Goal: Information Seeking & Learning: Learn about a topic

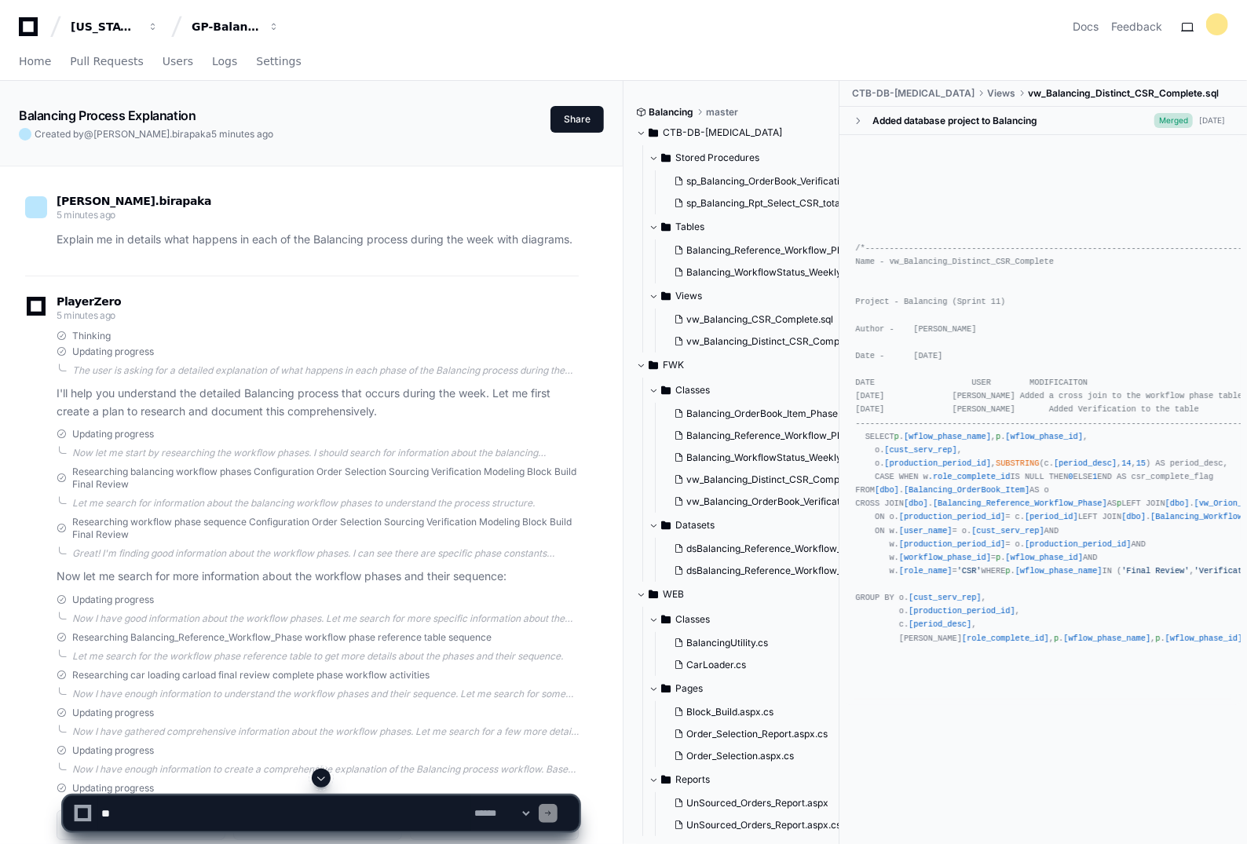
click at [26, 19] on icon at bounding box center [28, 26] width 19 height 19
click at [232, 35] on button "GP-Balancing" at bounding box center [235, 27] width 100 height 28
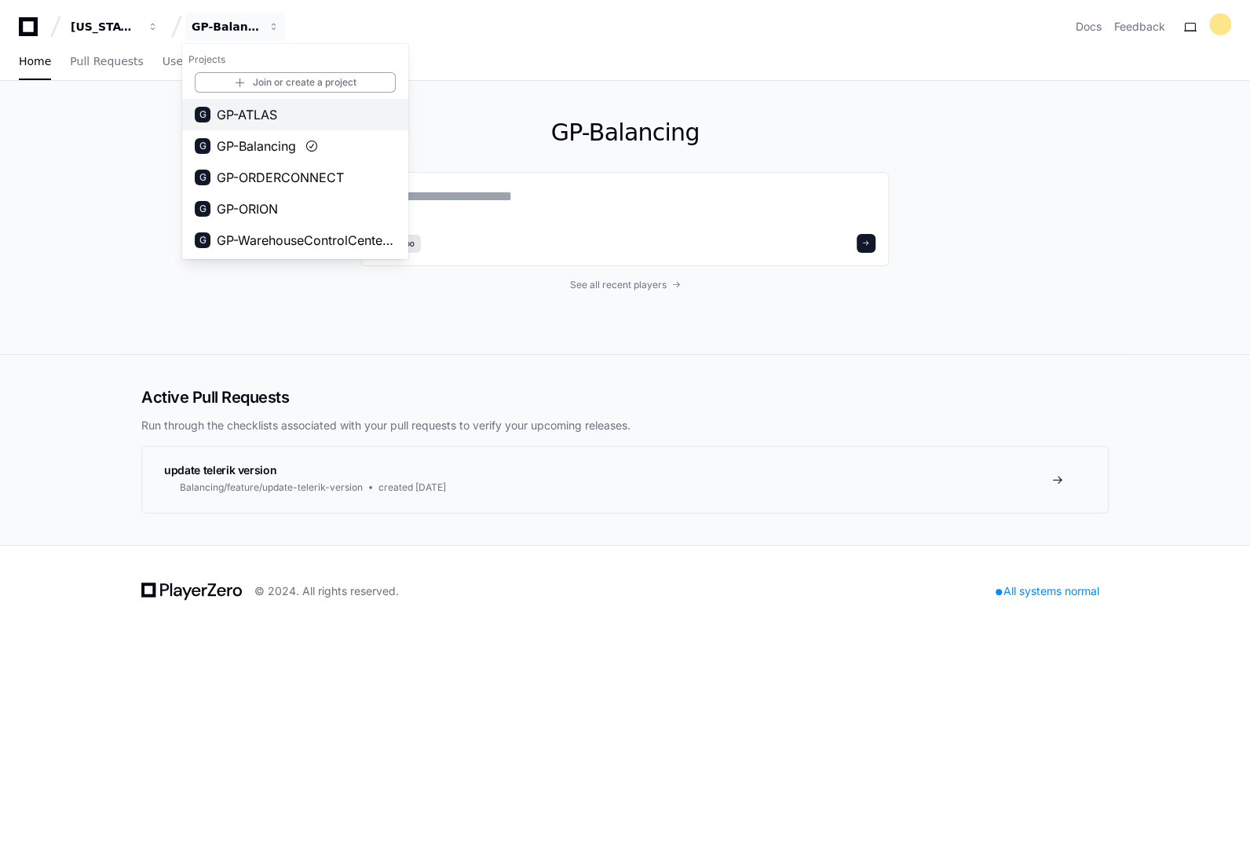
click at [276, 111] on span "GP-ATLAS" at bounding box center [247, 114] width 60 height 19
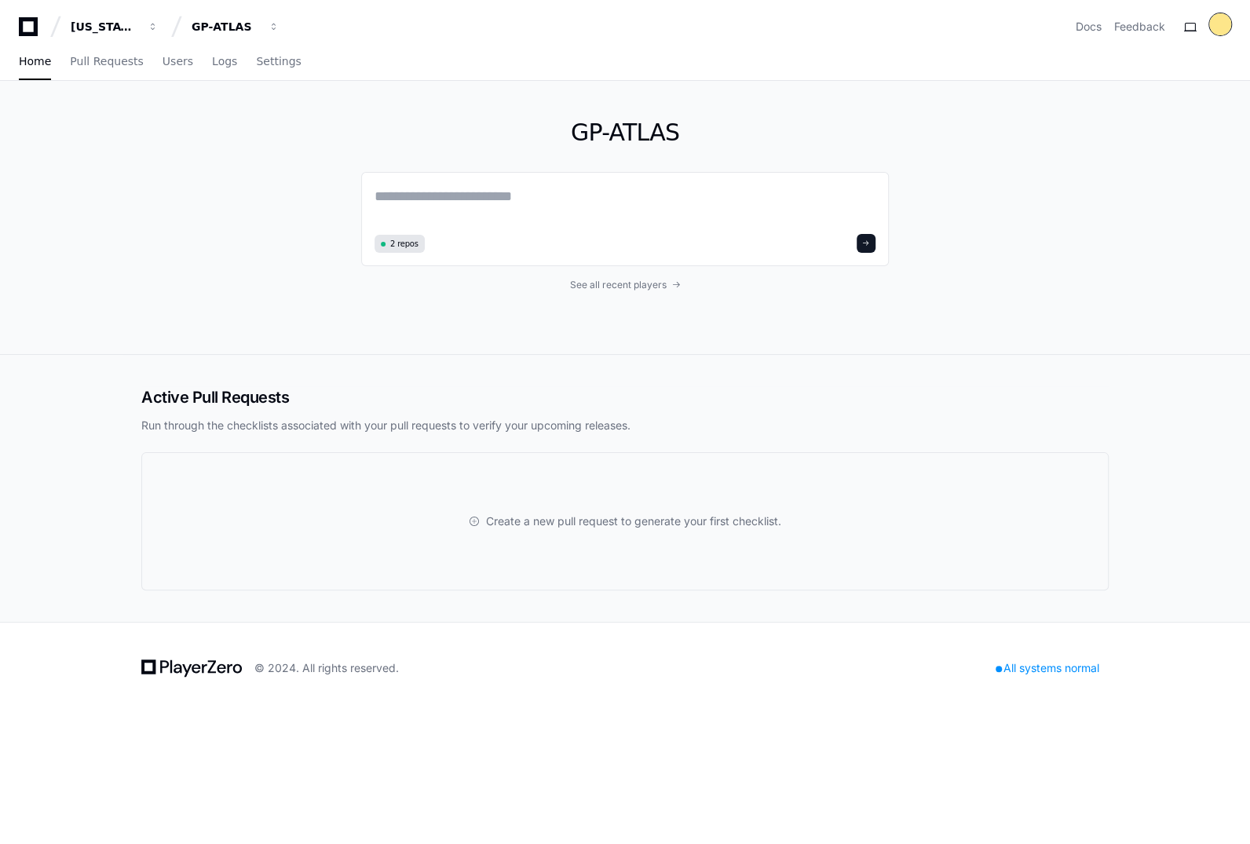
click at [1214, 23] on div at bounding box center [1220, 24] width 22 height 22
click at [259, 65] on span "Settings" at bounding box center [278, 61] width 45 height 9
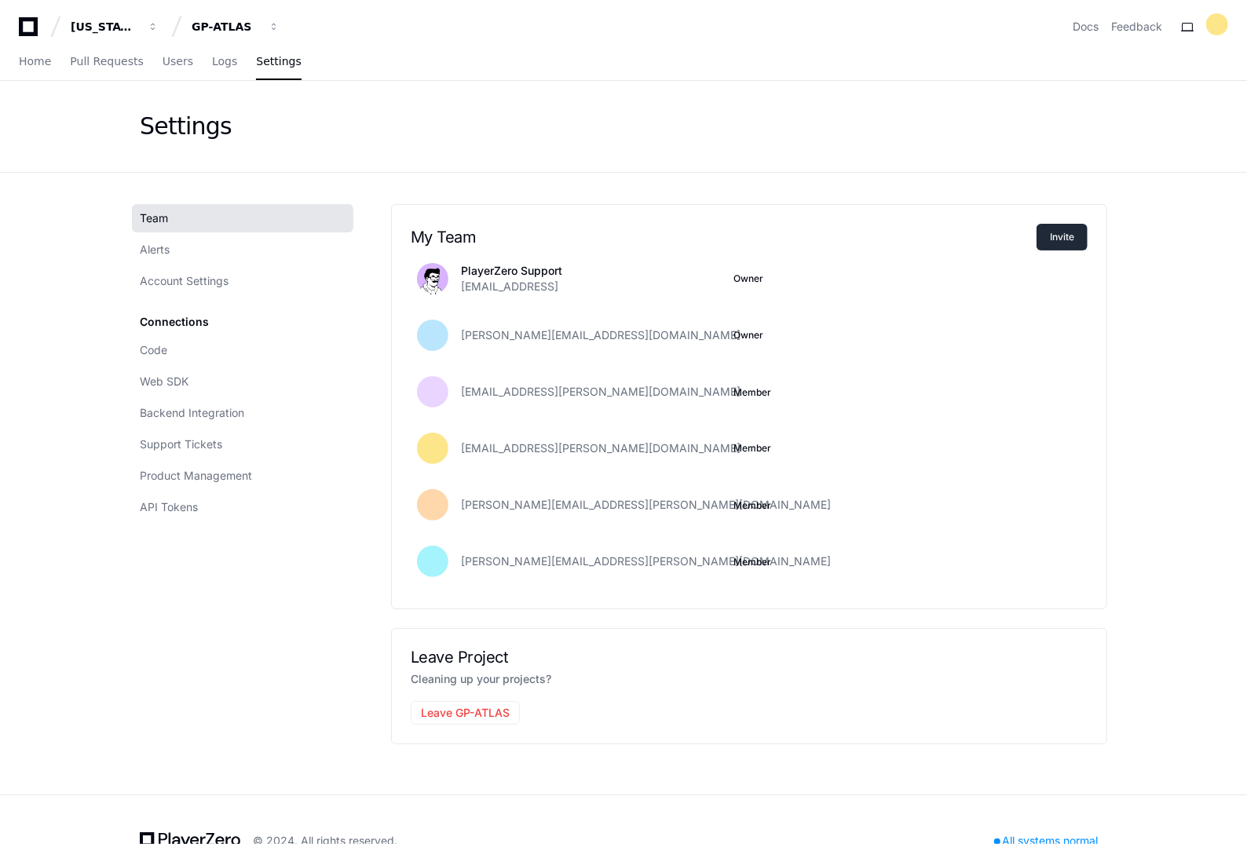
click at [1072, 231] on button "Invite" at bounding box center [1061, 237] width 51 height 27
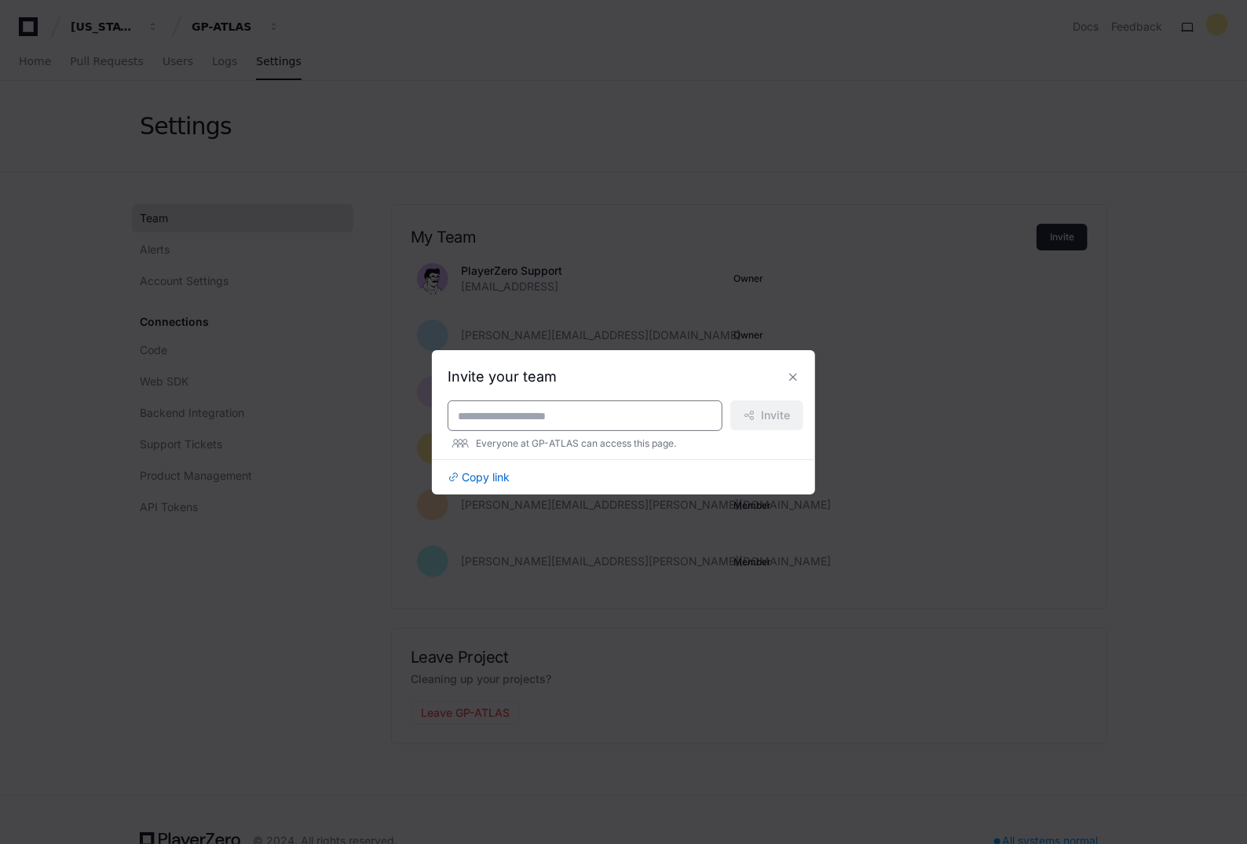
click at [500, 415] on input at bounding box center [585, 416] width 254 height 16
click at [492, 408] on input "*****" at bounding box center [585, 416] width 254 height 16
paste input "**********"
type input "**********"
click at [761, 408] on span "Invite" at bounding box center [775, 415] width 29 height 16
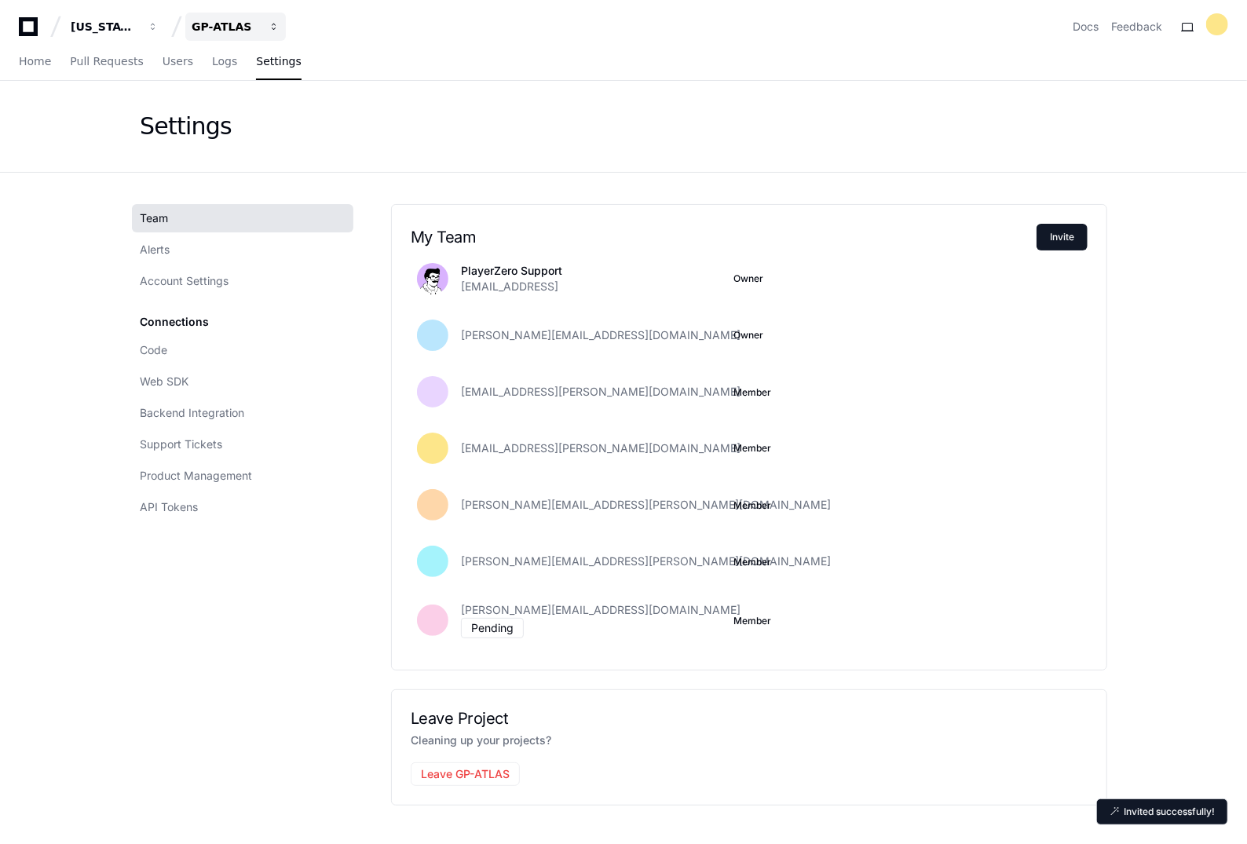
click at [203, 35] on button "GP-ATLAS" at bounding box center [235, 27] width 100 height 28
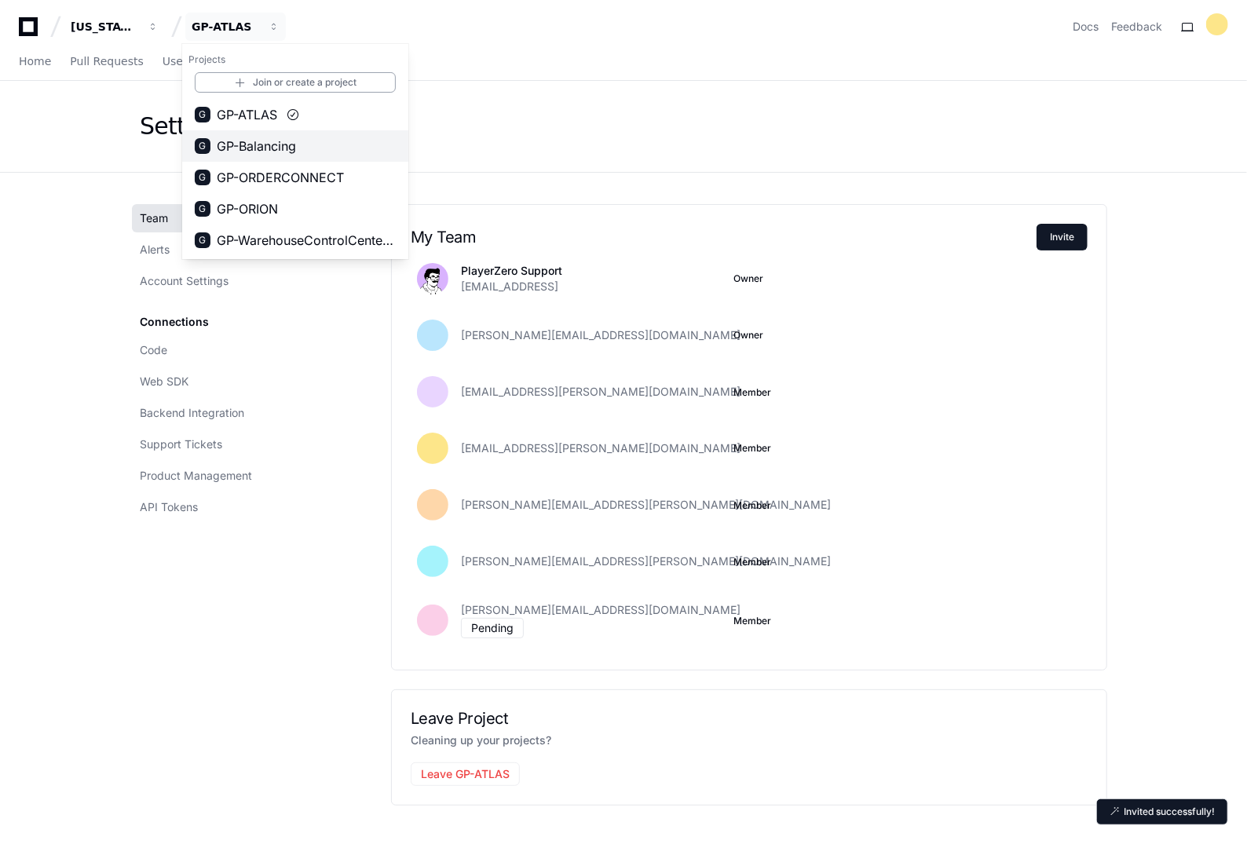
click at [319, 139] on button "G GP-Balancing" at bounding box center [295, 145] width 226 height 31
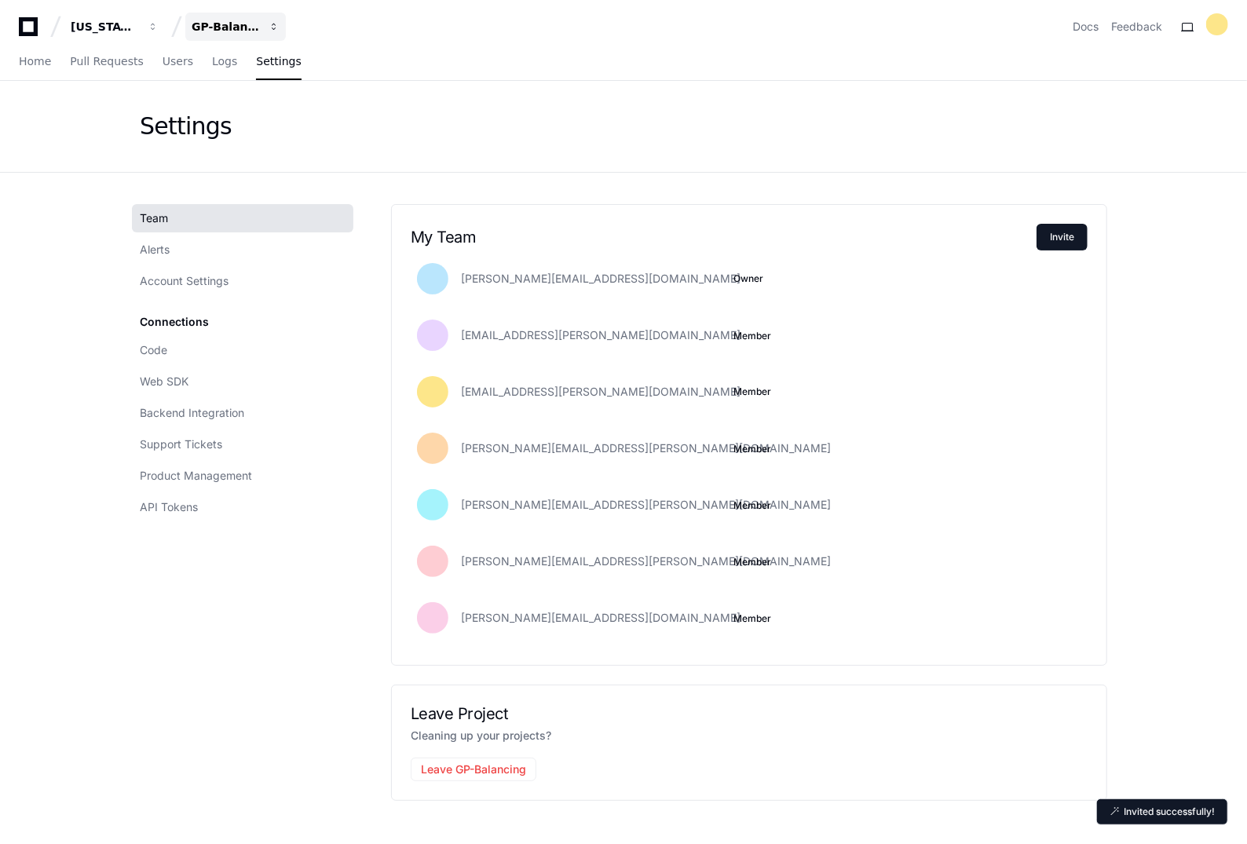
click at [138, 31] on div "GP-Balancing" at bounding box center [105, 27] width 68 height 16
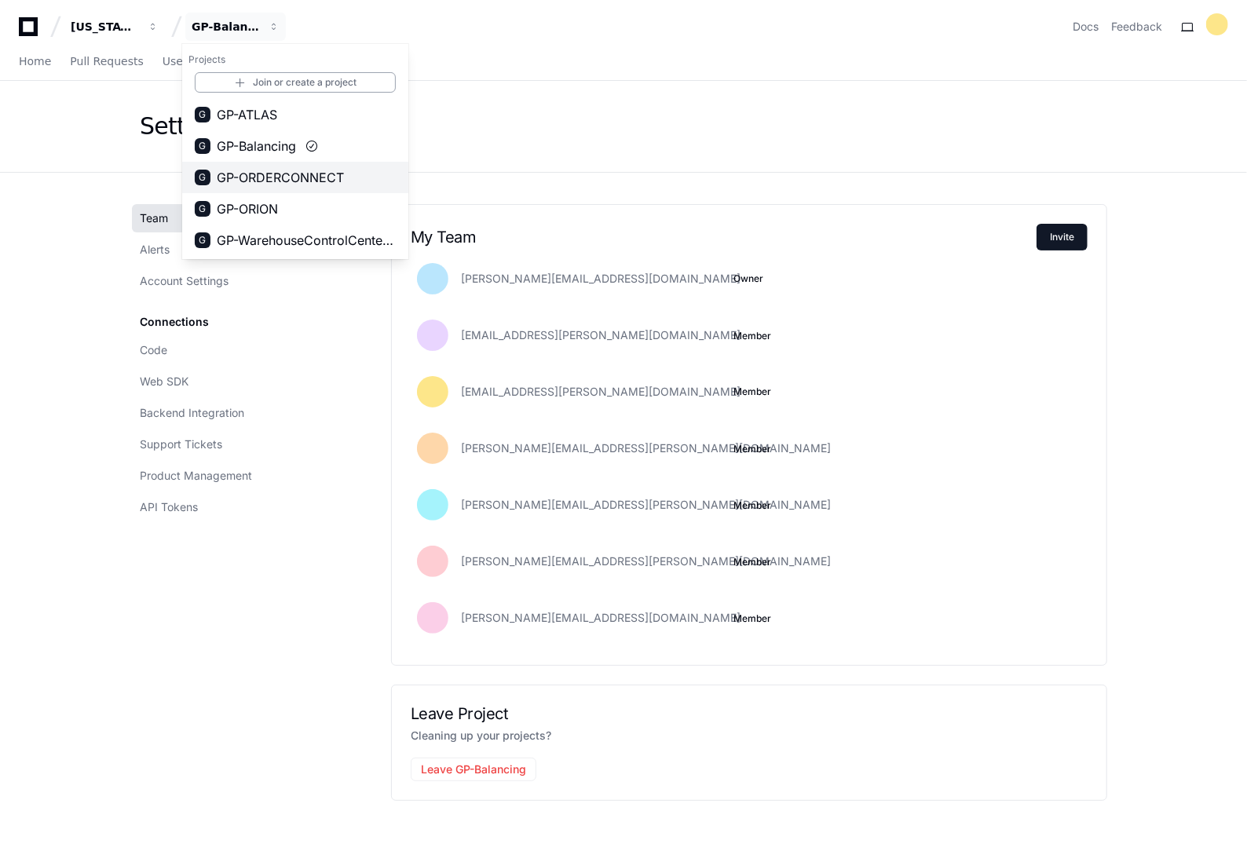
click at [264, 174] on span "GP-ORDERCONNECT" at bounding box center [280, 177] width 127 height 19
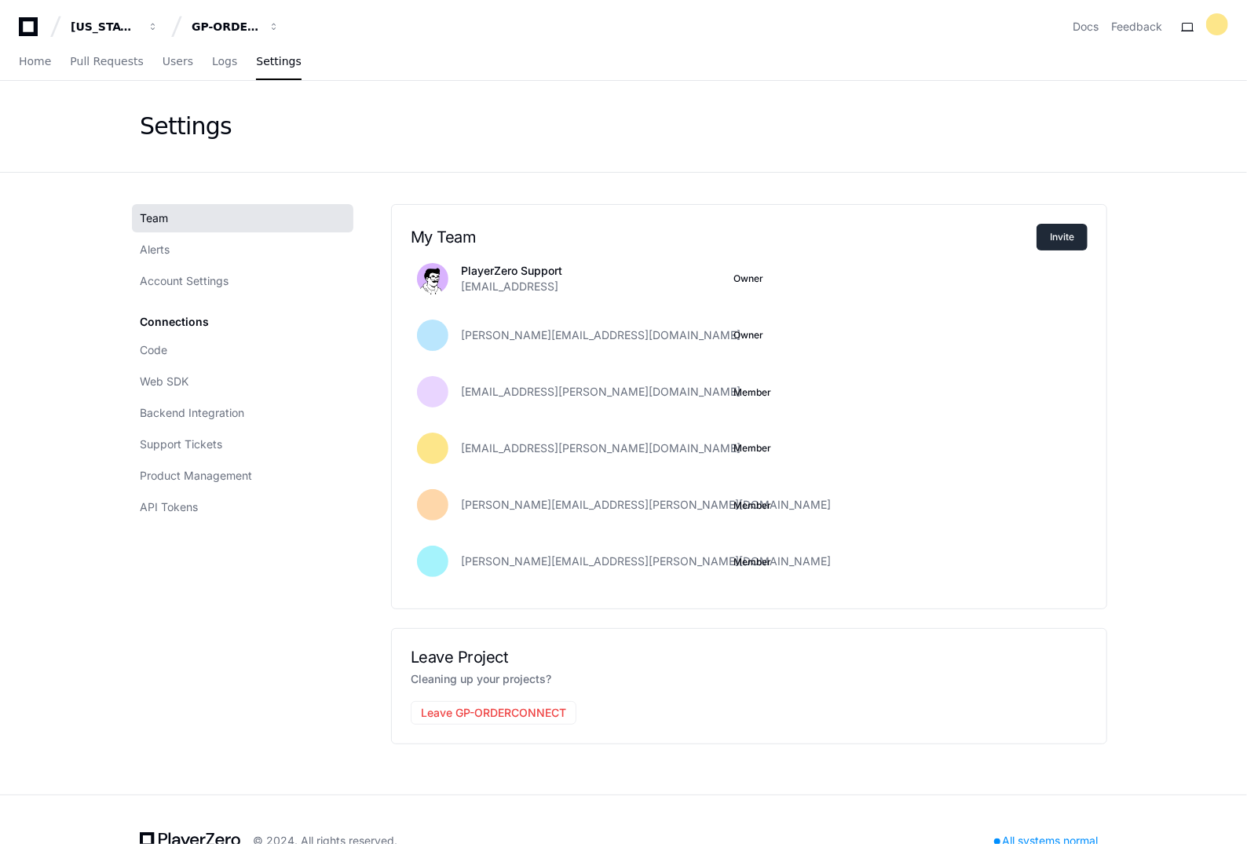
click at [1065, 232] on button "Invite" at bounding box center [1061, 237] width 51 height 27
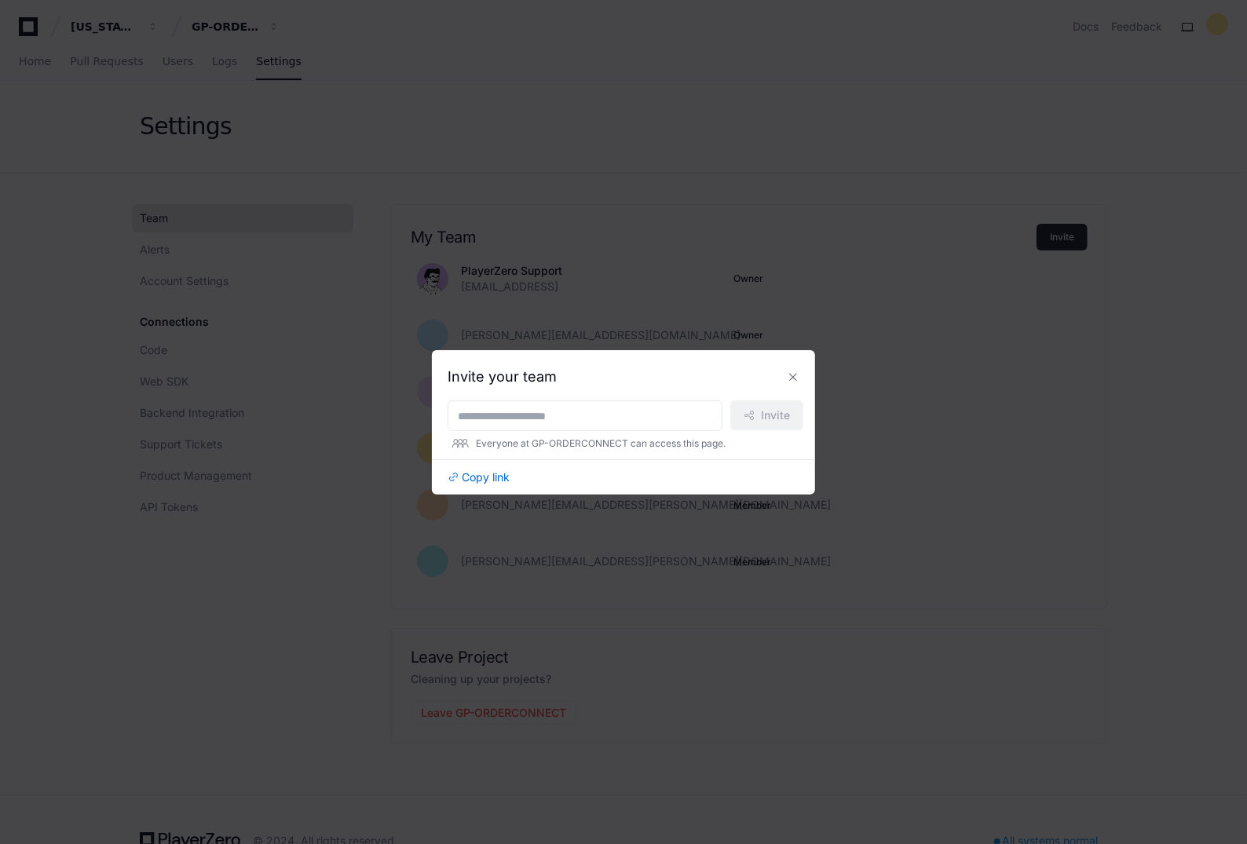
click at [590, 393] on div "Invite your team Invite Everyone at GP-ORDERCONNECT can access this page. Copy …" at bounding box center [623, 425] width 352 height 119
click at [586, 415] on input at bounding box center [585, 416] width 254 height 16
paste input "**********"
type input "**********"
click at [761, 407] on span "Invite" at bounding box center [775, 415] width 29 height 16
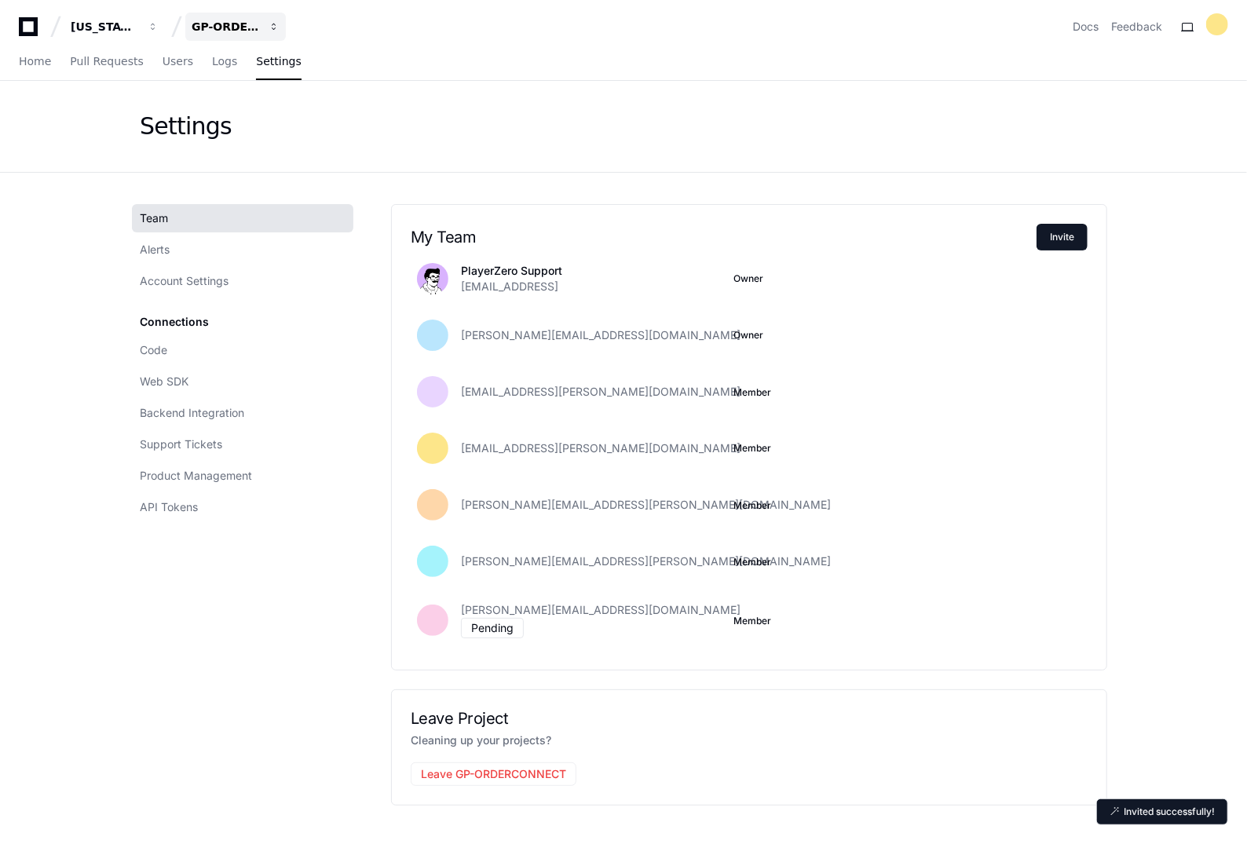
click at [234, 36] on button "GP-ORDERCONNECT" at bounding box center [235, 27] width 100 height 28
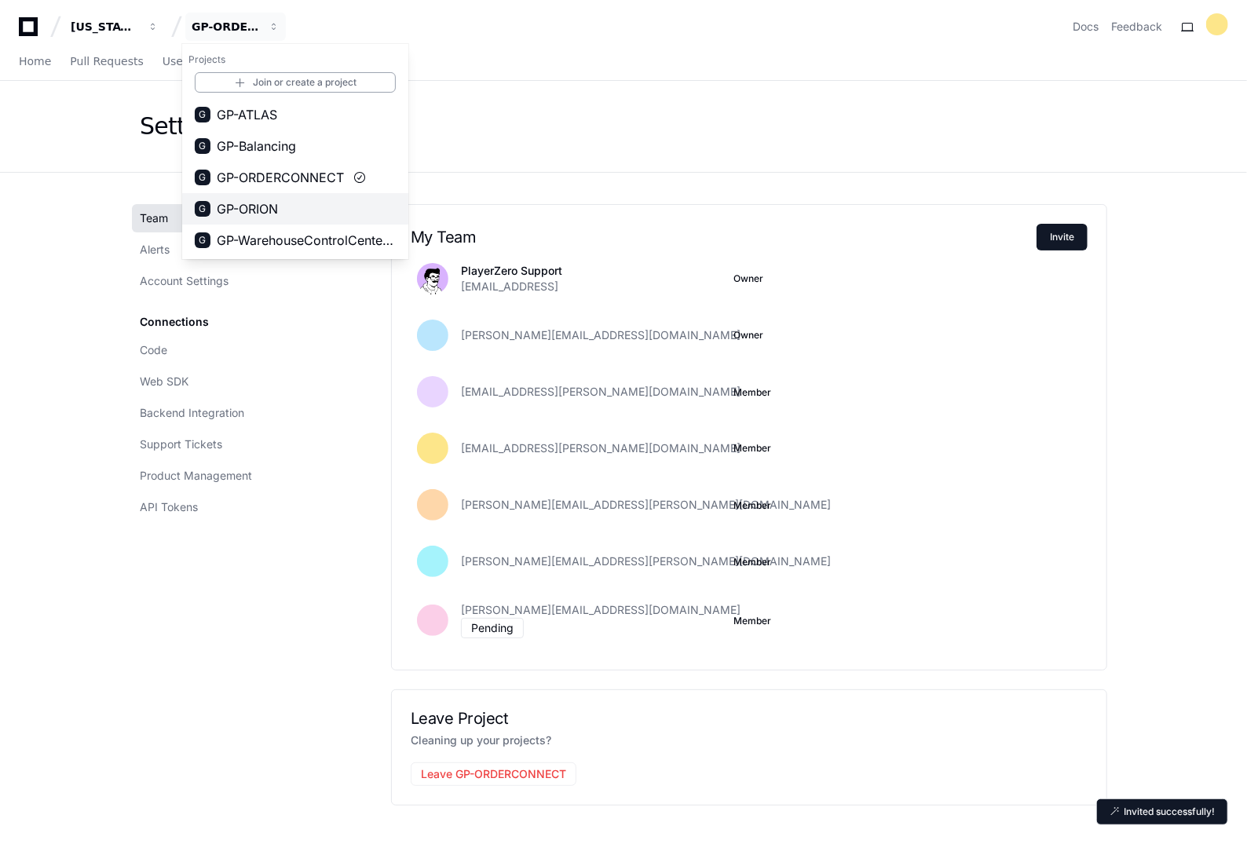
click at [250, 206] on span "GP-ORION" at bounding box center [247, 208] width 61 height 19
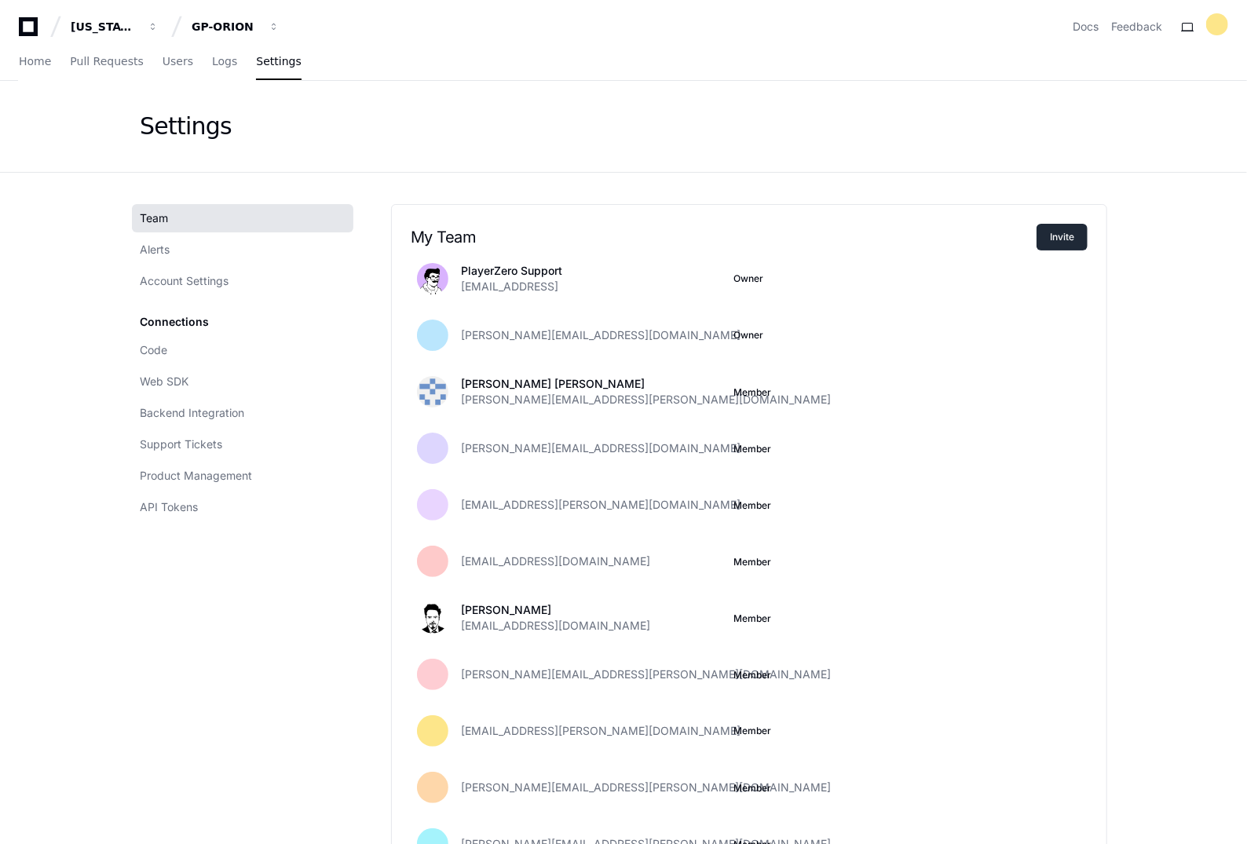
click at [1045, 229] on button "Invite" at bounding box center [1061, 237] width 51 height 27
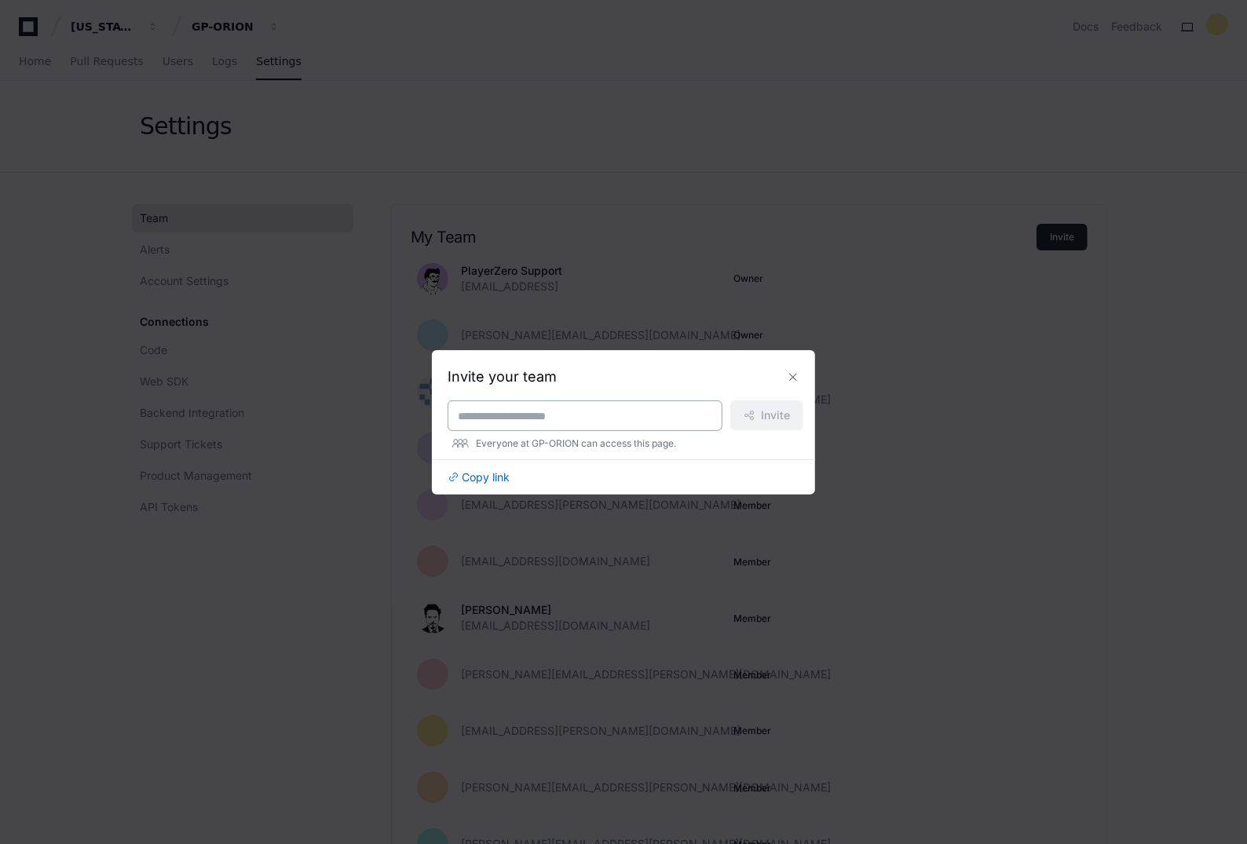
click at [546, 401] on div at bounding box center [584, 415] width 275 height 31
click at [547, 408] on input at bounding box center [585, 416] width 254 height 16
paste input "**********"
type input "**********"
click at [750, 421] on button "Invite" at bounding box center [766, 415] width 73 height 30
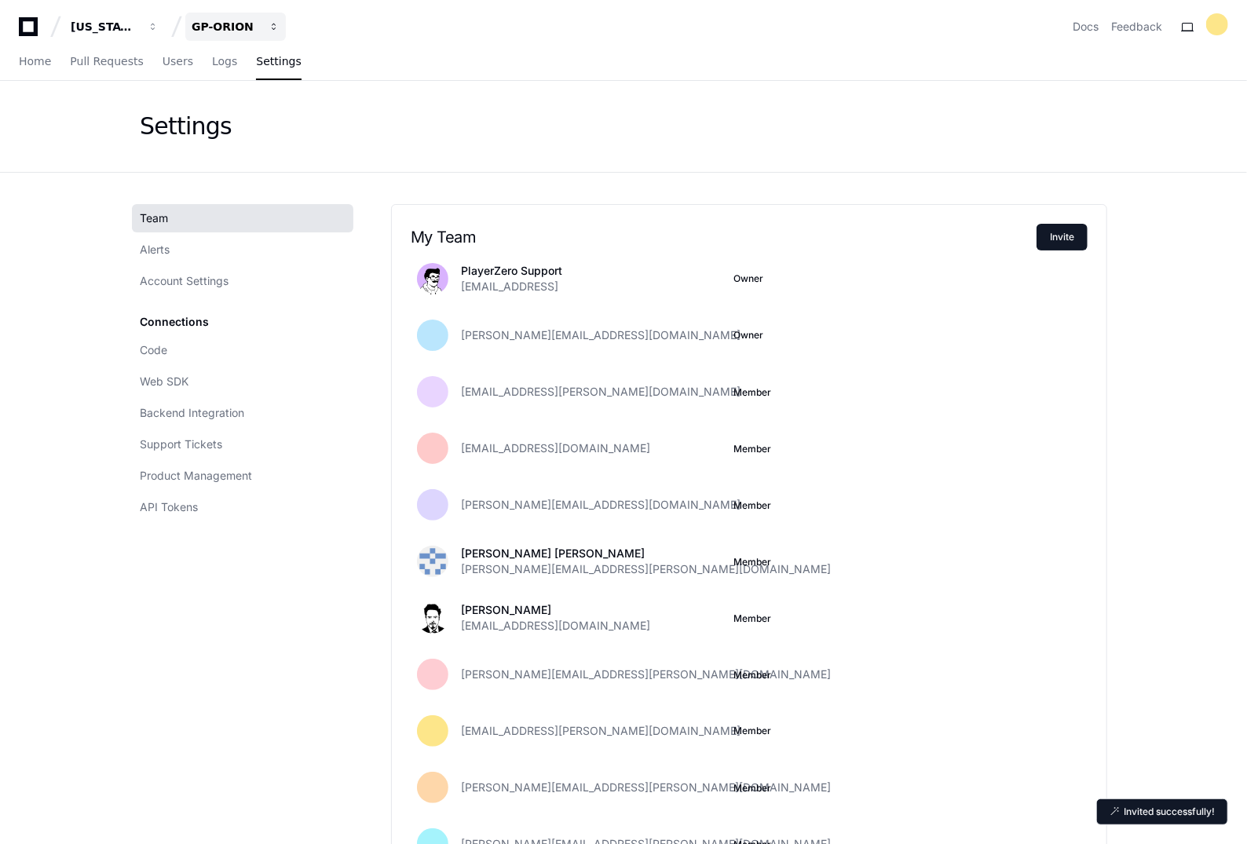
click at [138, 29] on div "GP-ORION" at bounding box center [105, 27] width 68 height 16
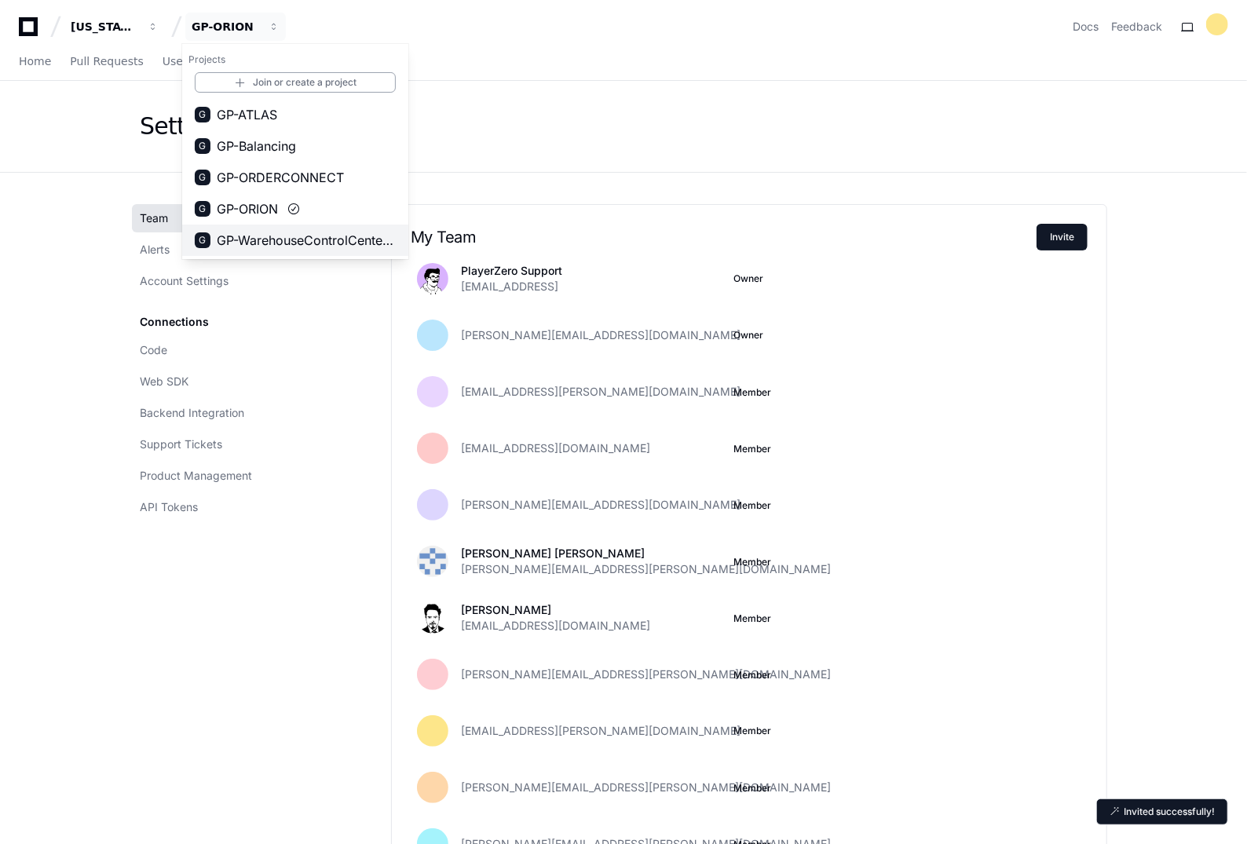
click at [244, 242] on span "GP-WarehouseControlCenterWCC)" at bounding box center [306, 240] width 179 height 19
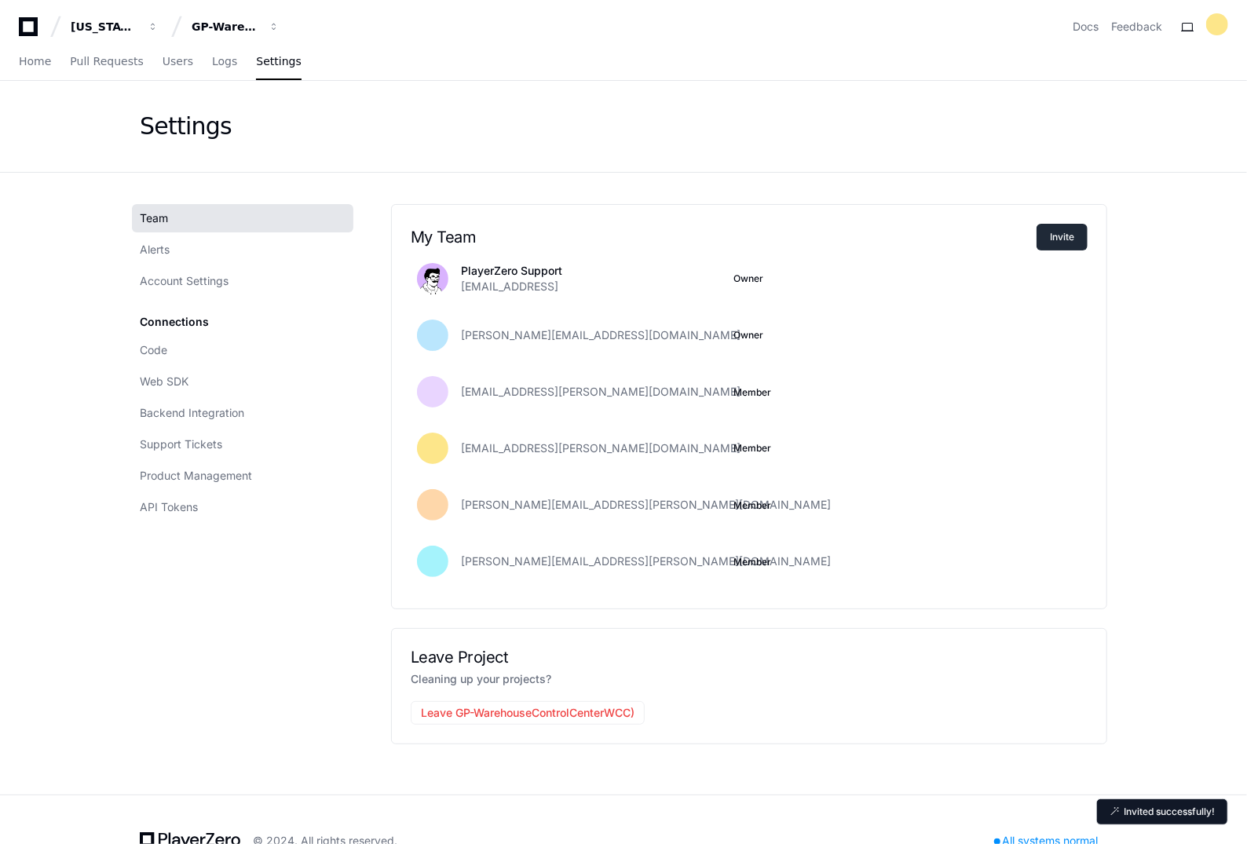
click at [1075, 232] on button "Invite" at bounding box center [1061, 237] width 51 height 27
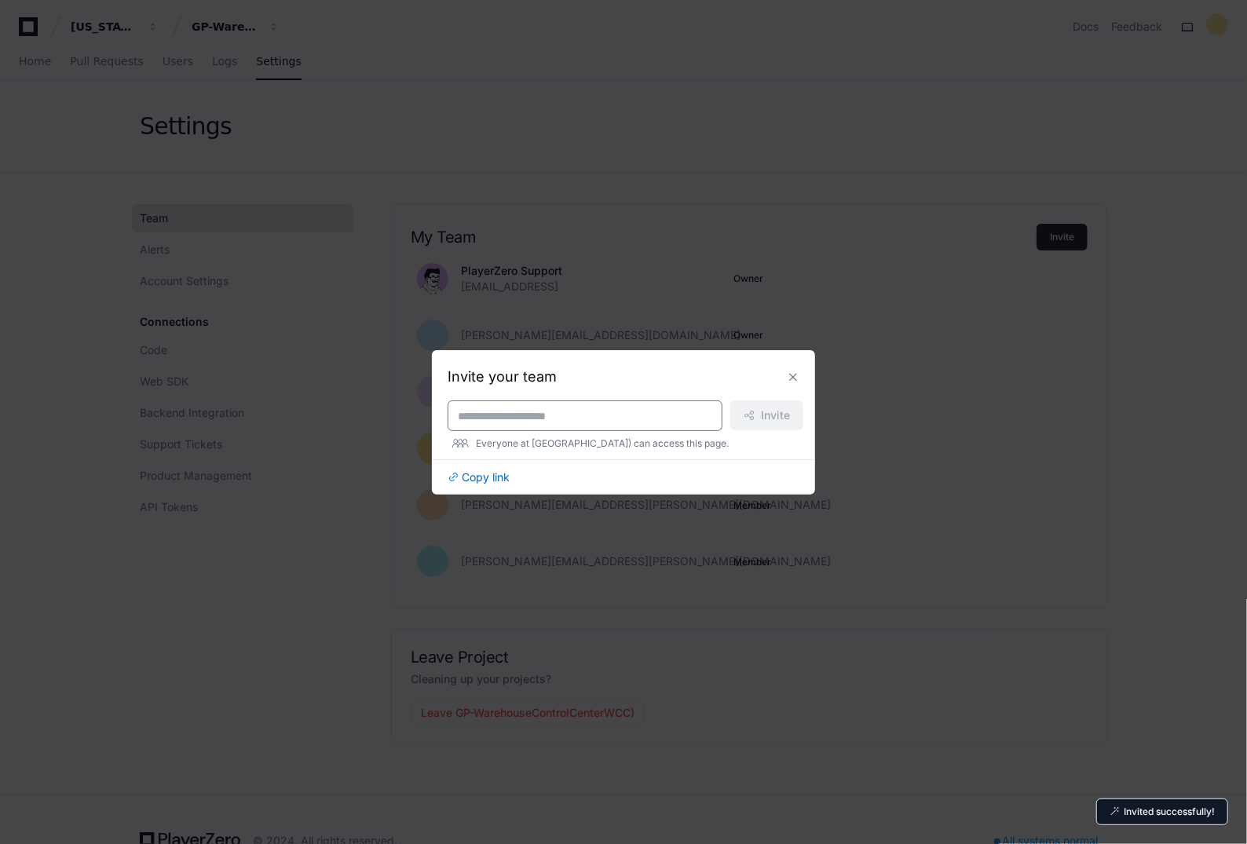
click at [558, 419] on input at bounding box center [585, 416] width 254 height 16
paste input "**********"
type input "**********"
click at [748, 413] on span at bounding box center [748, 415] width 11 height 11
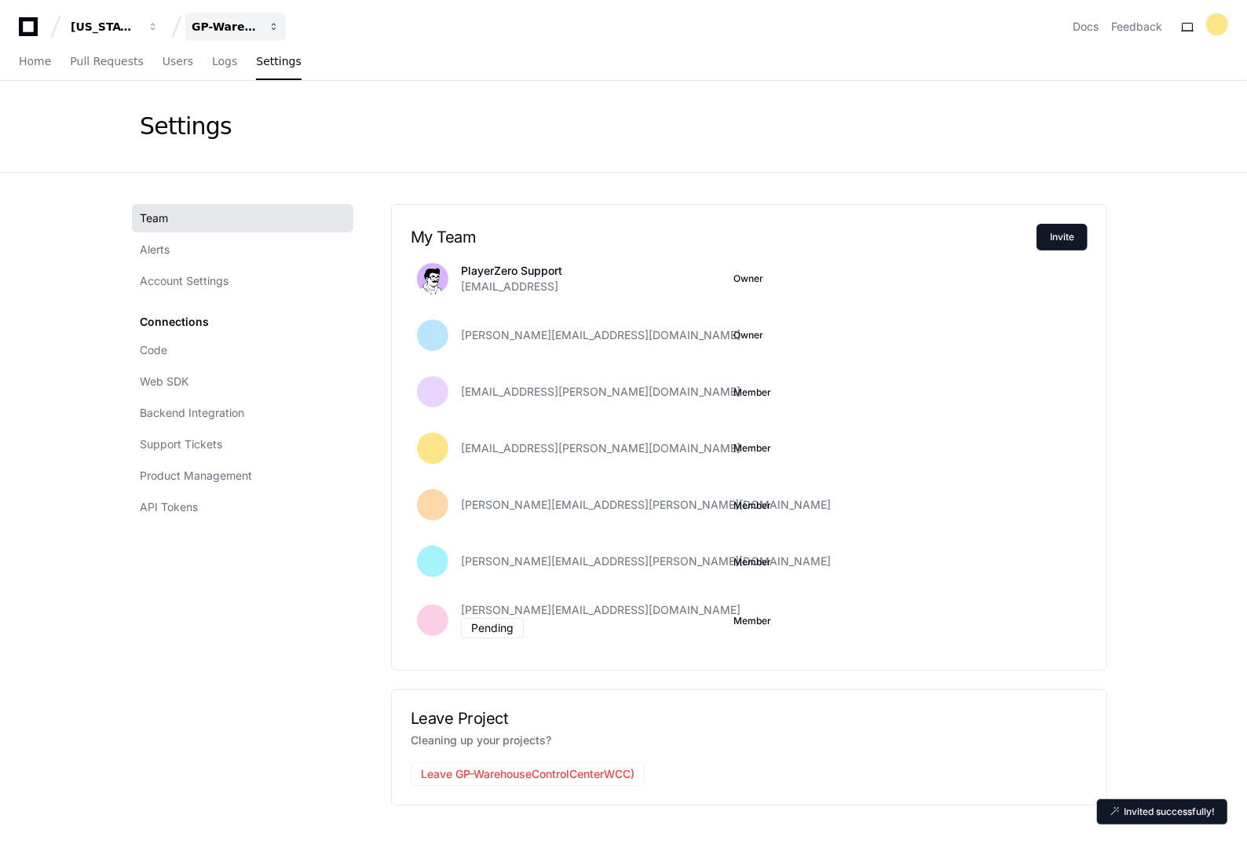
click at [138, 23] on div "GP-WarehouseControlCenterWCC)" at bounding box center [105, 27] width 68 height 16
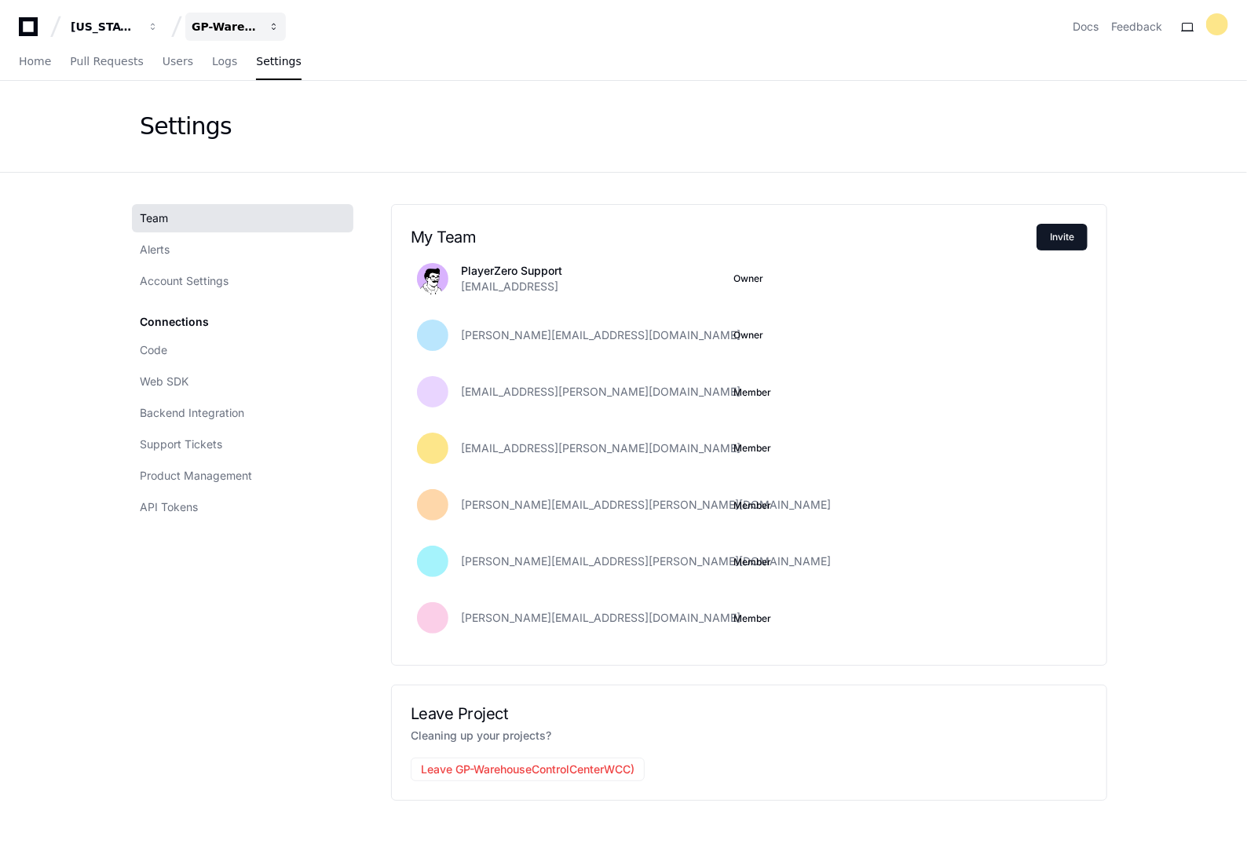
click at [138, 27] on div "GP-WarehouseControlCenterWCC)" at bounding box center [105, 27] width 68 height 16
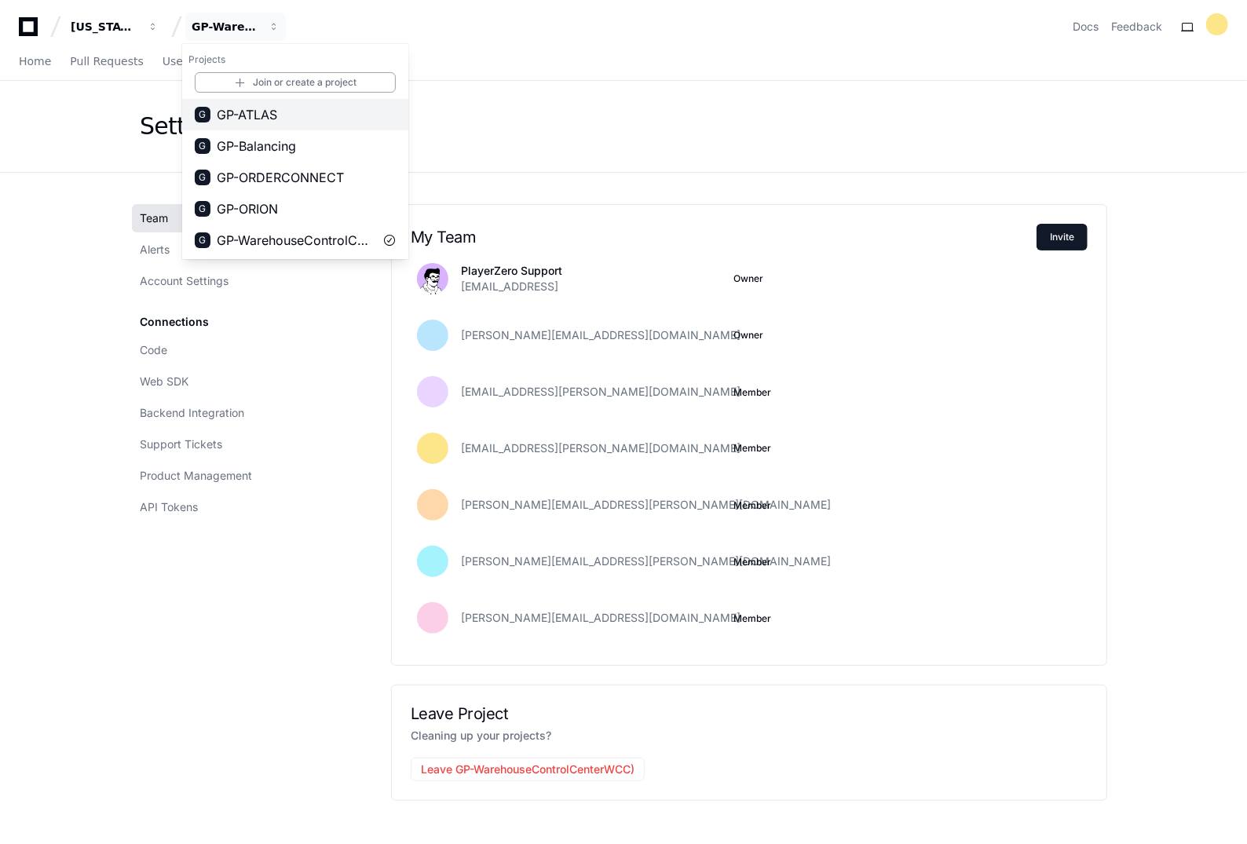
click at [247, 114] on span "GP-ATLAS" at bounding box center [247, 114] width 60 height 19
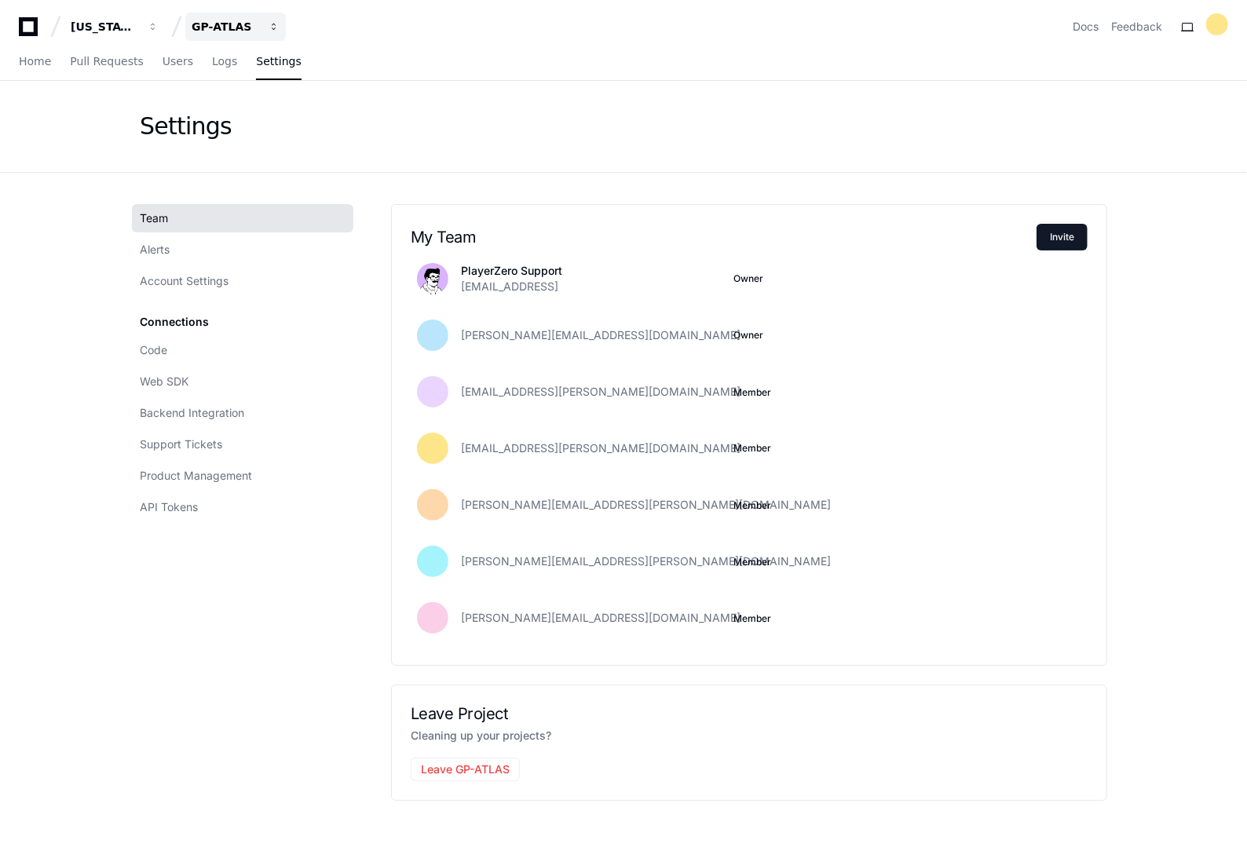
click at [138, 19] on div "GP-ATLAS" at bounding box center [105, 27] width 68 height 16
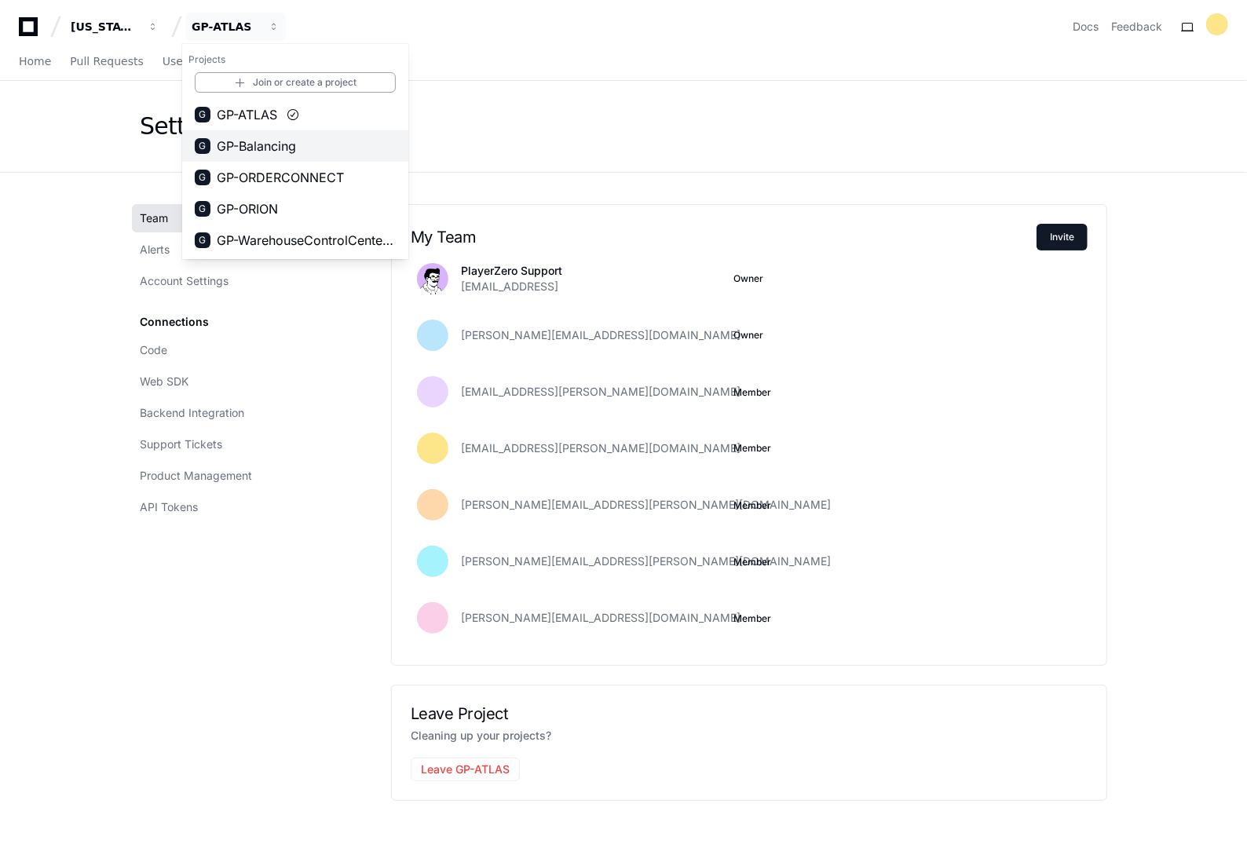
click at [242, 154] on span "GP-Balancing" at bounding box center [256, 146] width 79 height 19
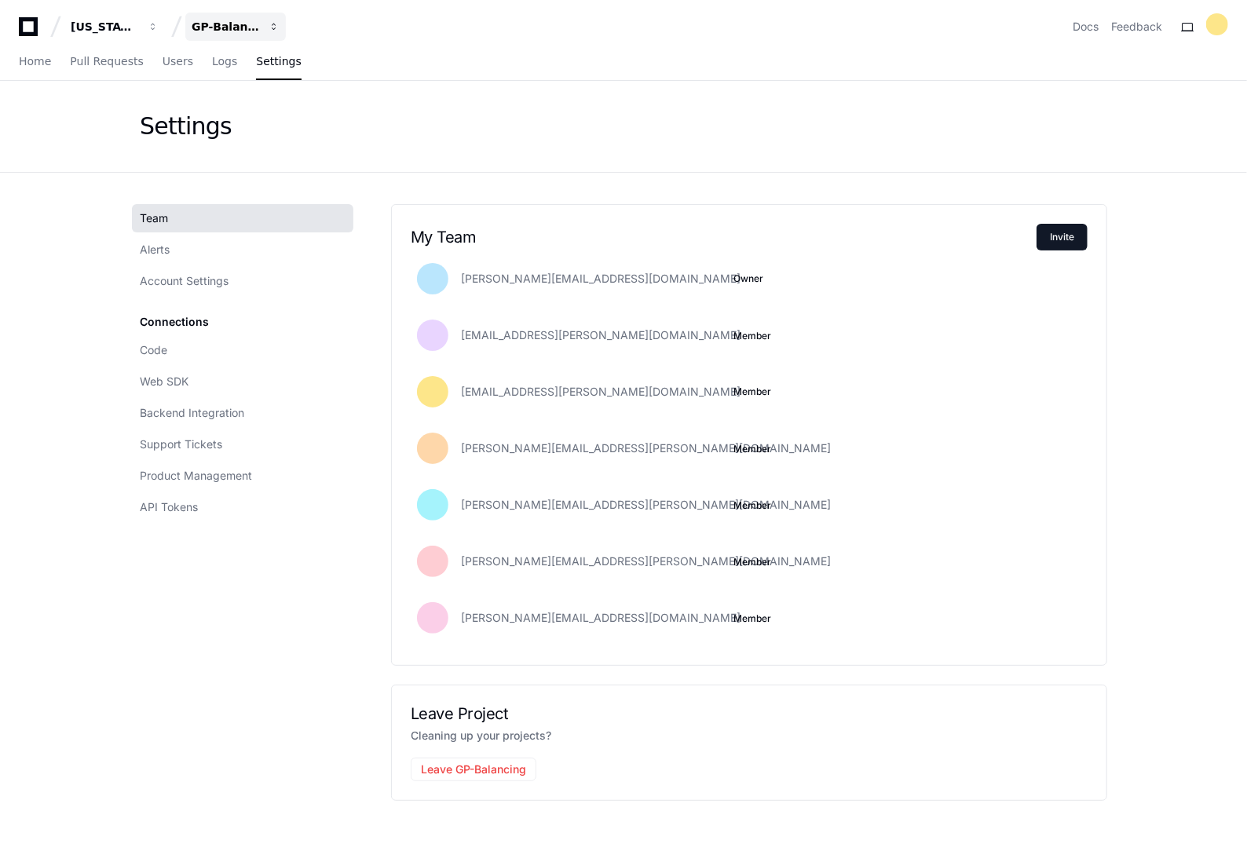
click at [266, 28] on button "GP-Balancing" at bounding box center [235, 27] width 100 height 28
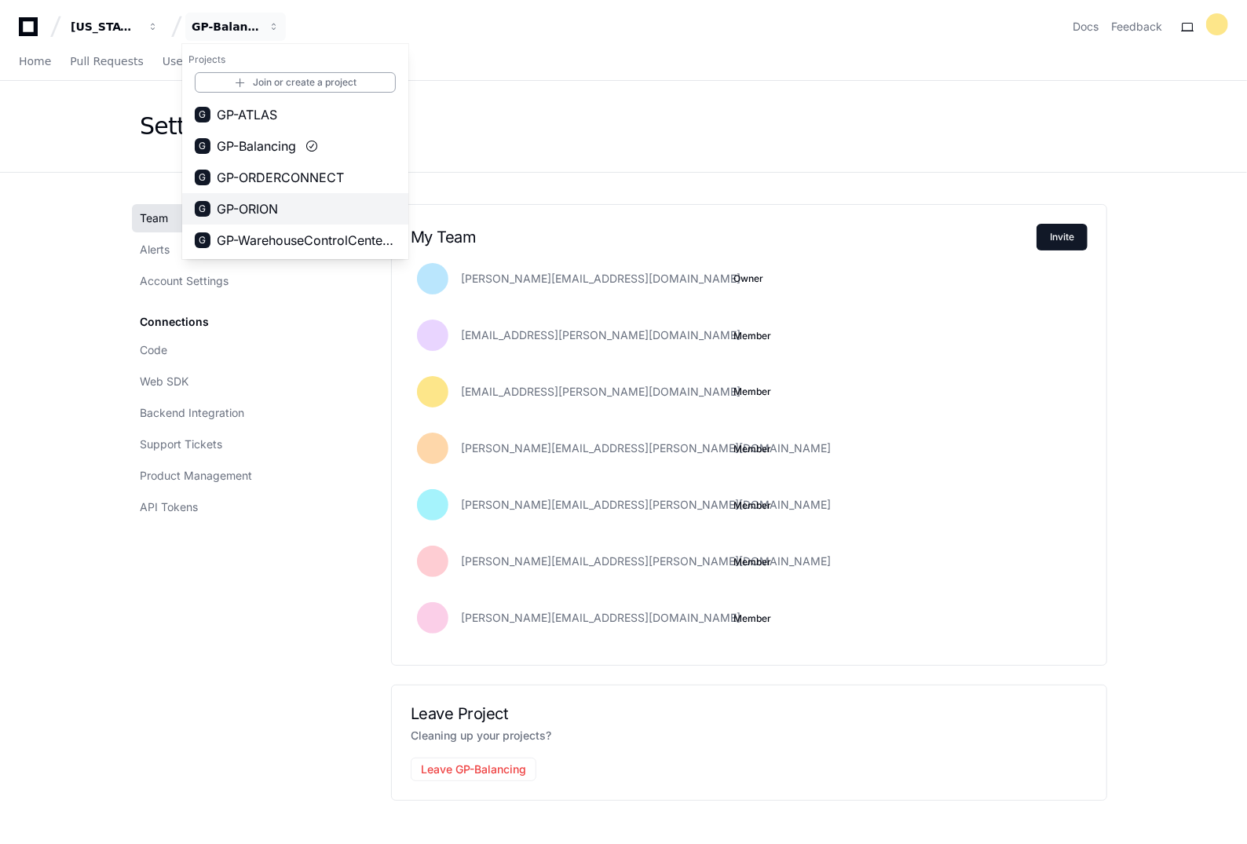
click at [250, 211] on span "GP-ORION" at bounding box center [247, 208] width 61 height 19
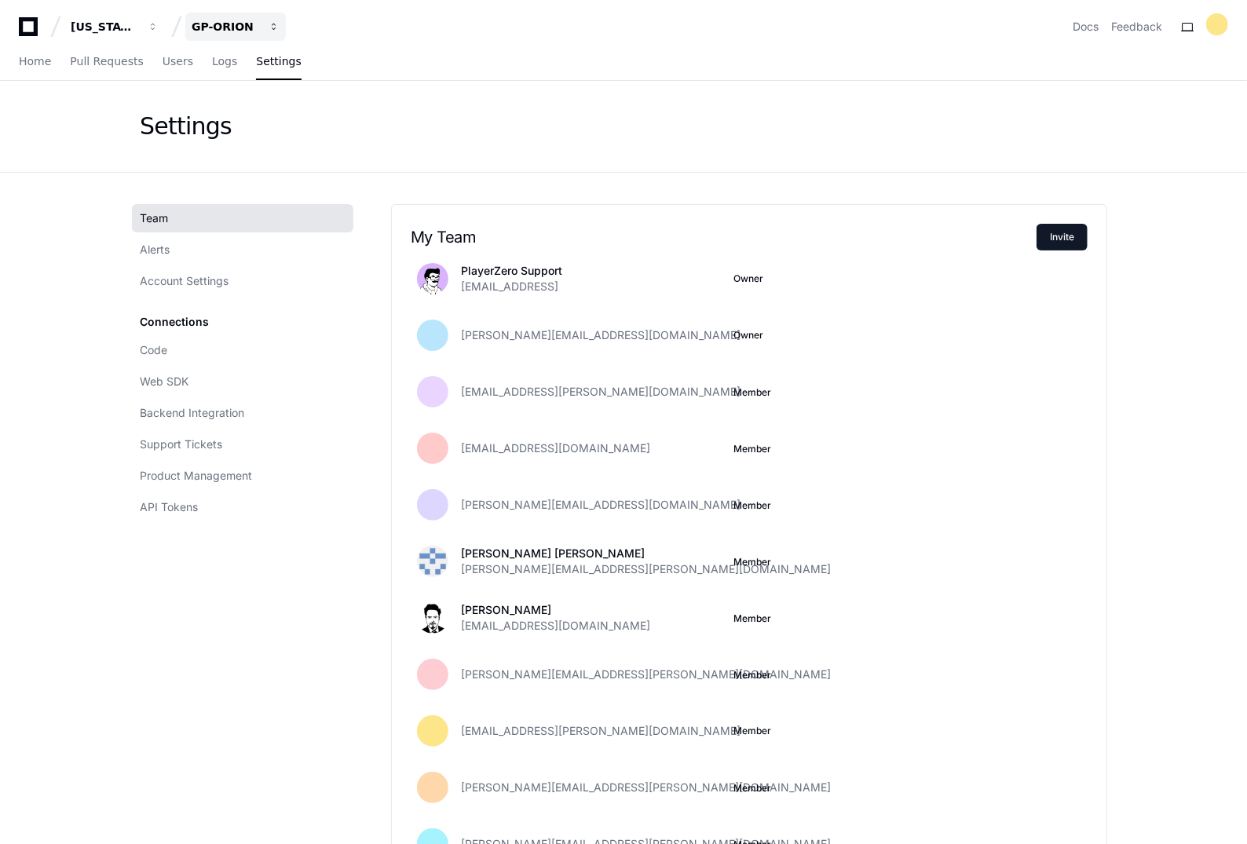
click at [138, 23] on div "GP-ORION" at bounding box center [105, 27] width 68 height 16
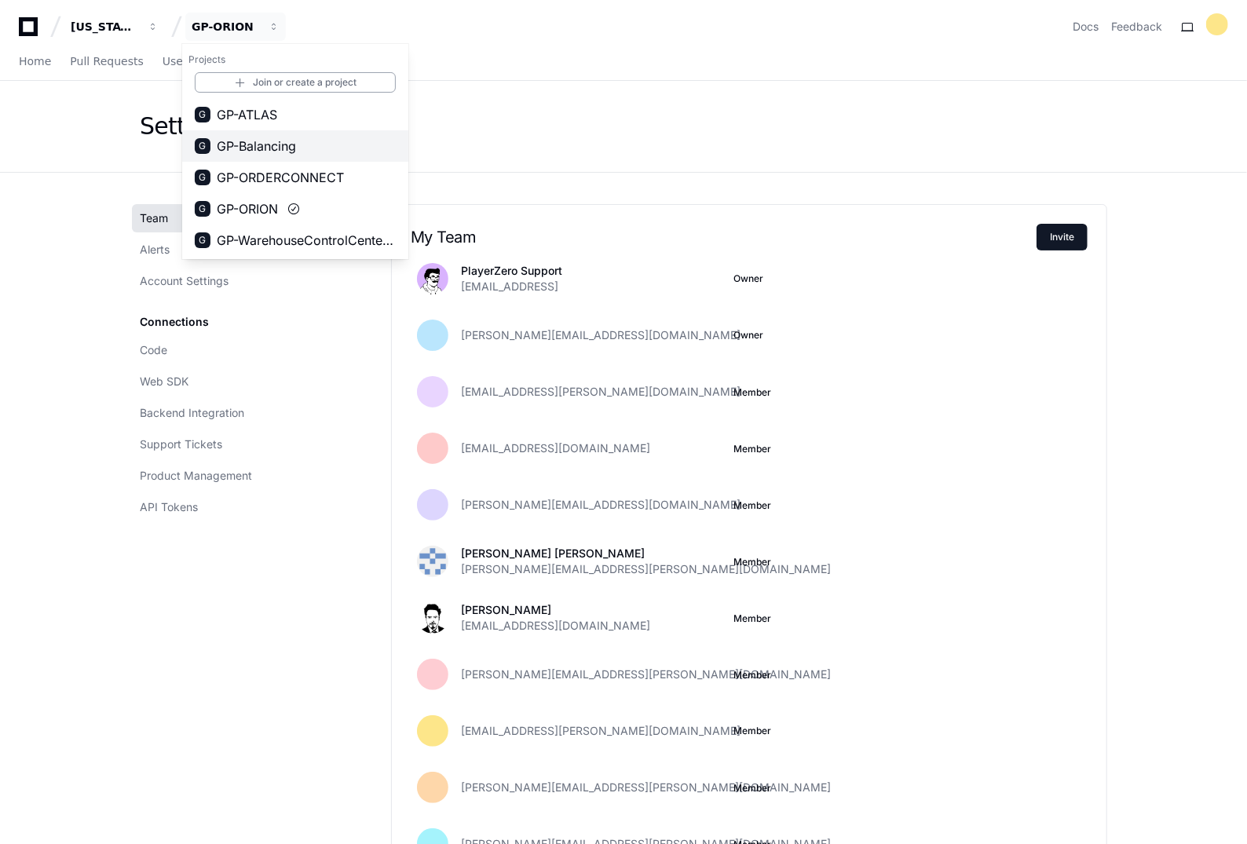
click at [233, 142] on span "GP-Balancing" at bounding box center [256, 146] width 79 height 19
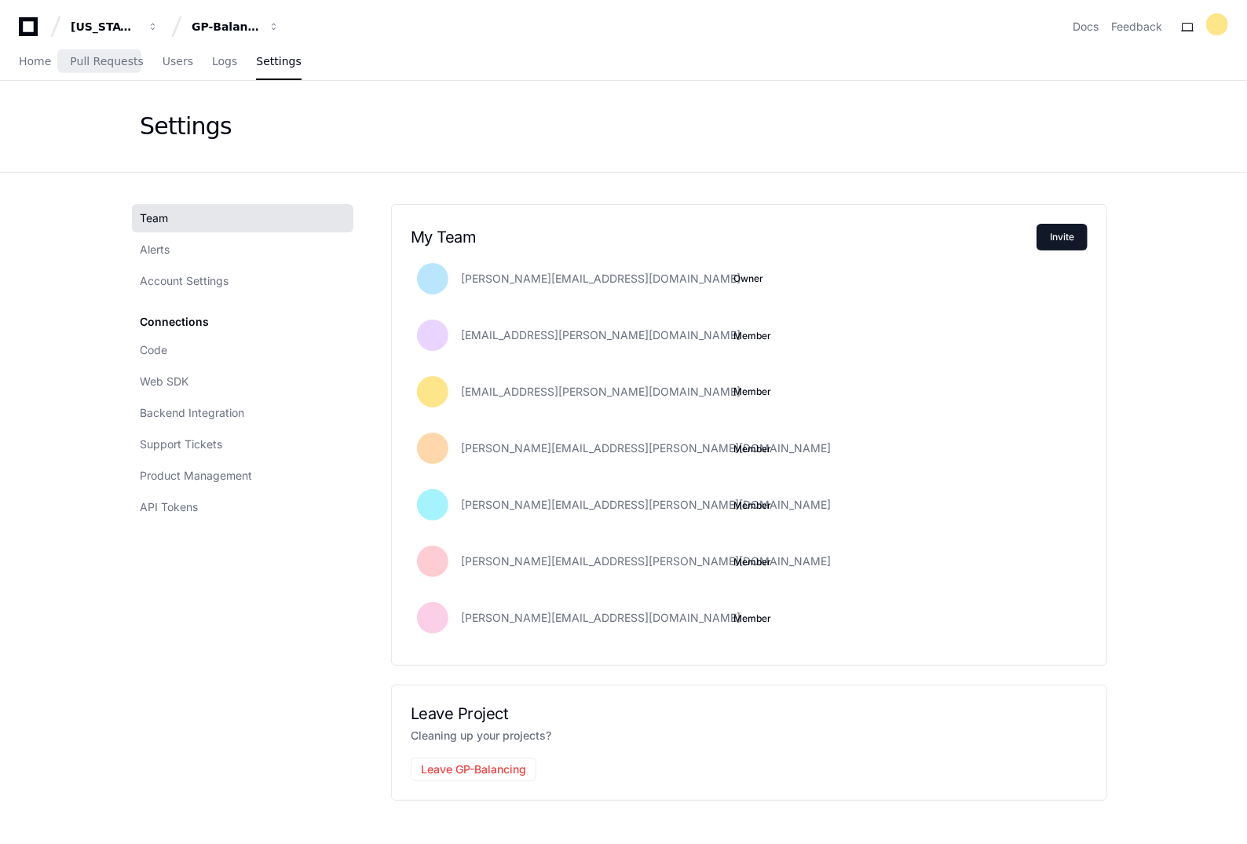
click at [62, 58] on div "Home Pull Requests Users Logs Settings" at bounding box center [160, 62] width 283 height 36
click at [52, 62] on div "Home Pull Requests Users Logs Settings" at bounding box center [160, 62] width 283 height 36
click at [40, 61] on span "Home" at bounding box center [35, 61] width 32 height 9
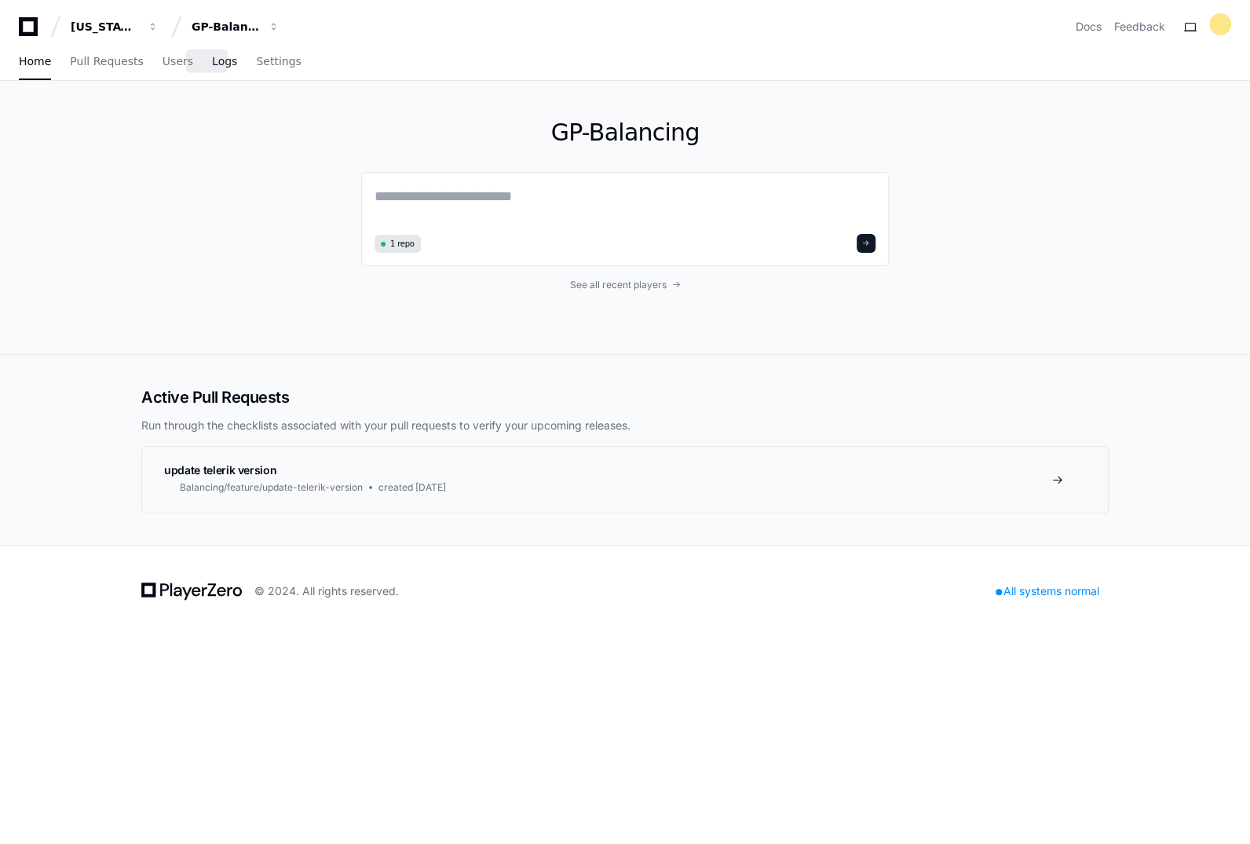
click at [212, 64] on span "Logs" at bounding box center [224, 61] width 25 height 9
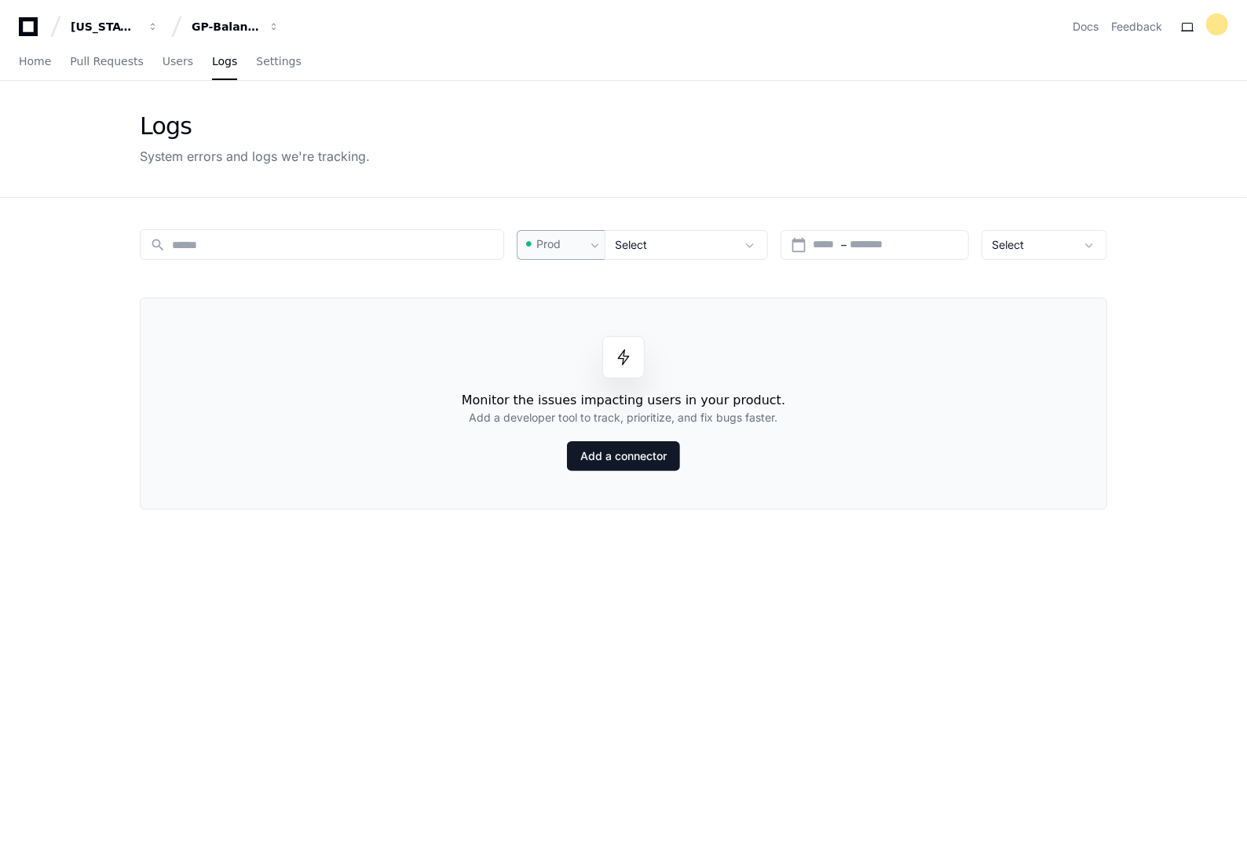
click at [554, 232] on div "Prod" at bounding box center [561, 245] width 88 height 30
click at [672, 245] on div at bounding box center [623, 422] width 1247 height 844
click at [138, 24] on div "GP-Balancing" at bounding box center [105, 27] width 68 height 16
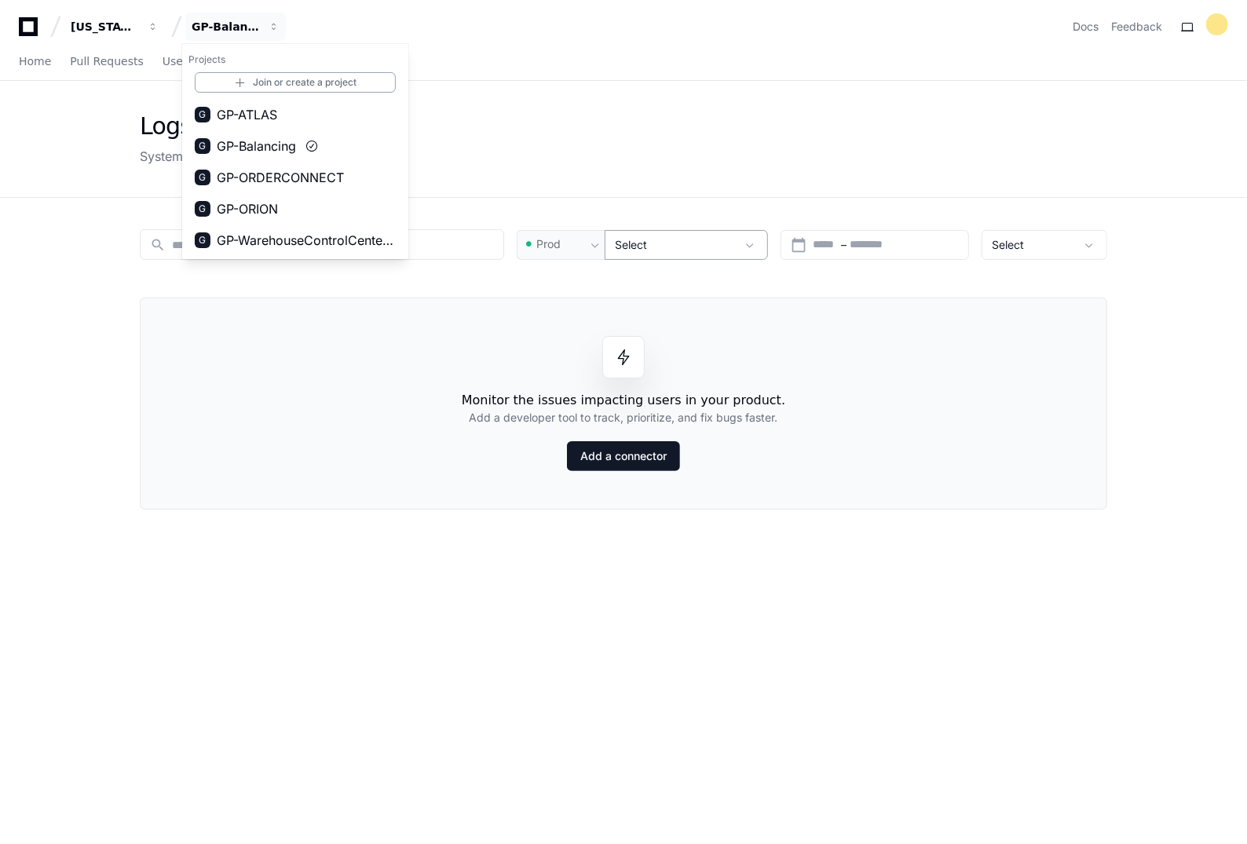
click at [688, 245] on div "Select" at bounding box center [675, 245] width 121 height 16
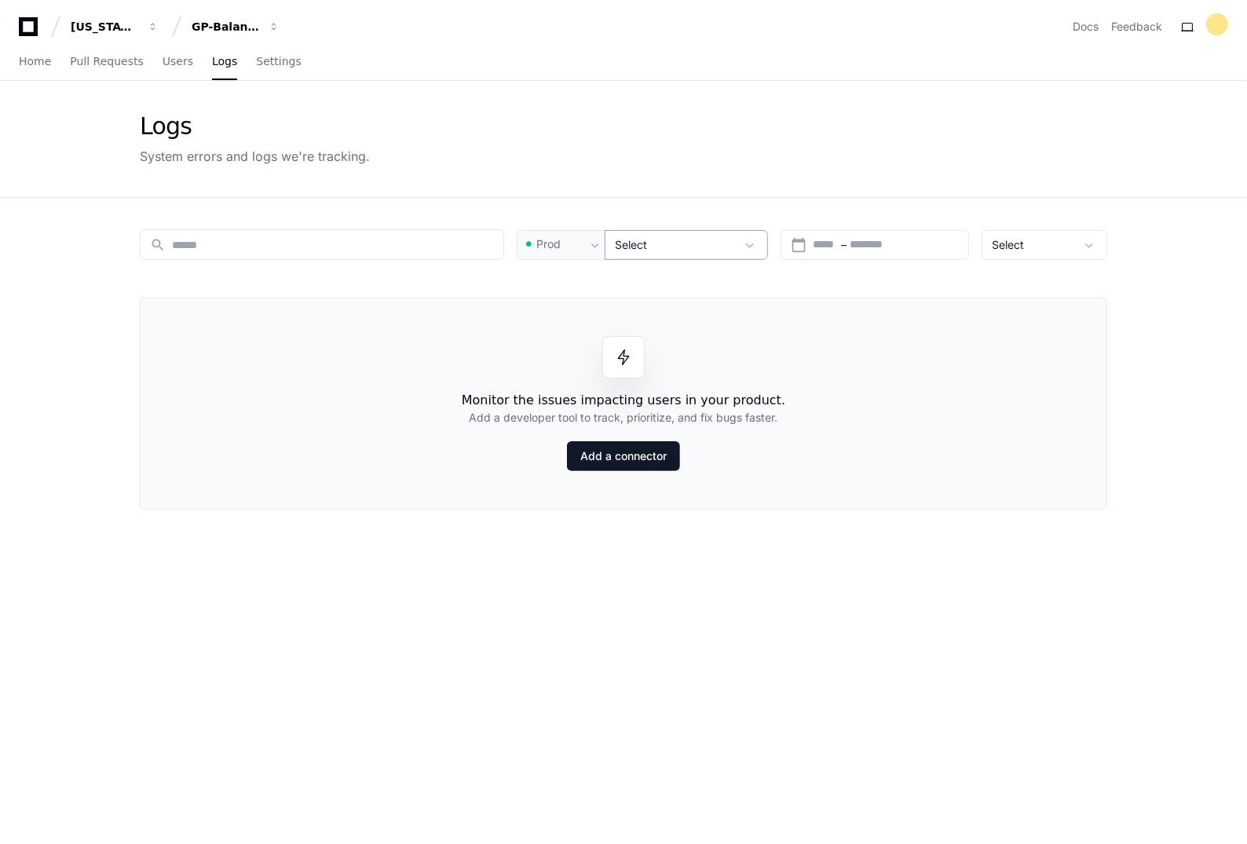
click at [720, 232] on div "Select" at bounding box center [686, 245] width 163 height 30
click at [342, 245] on input at bounding box center [333, 245] width 322 height 16
click at [425, 246] on input at bounding box center [333, 245] width 322 height 16
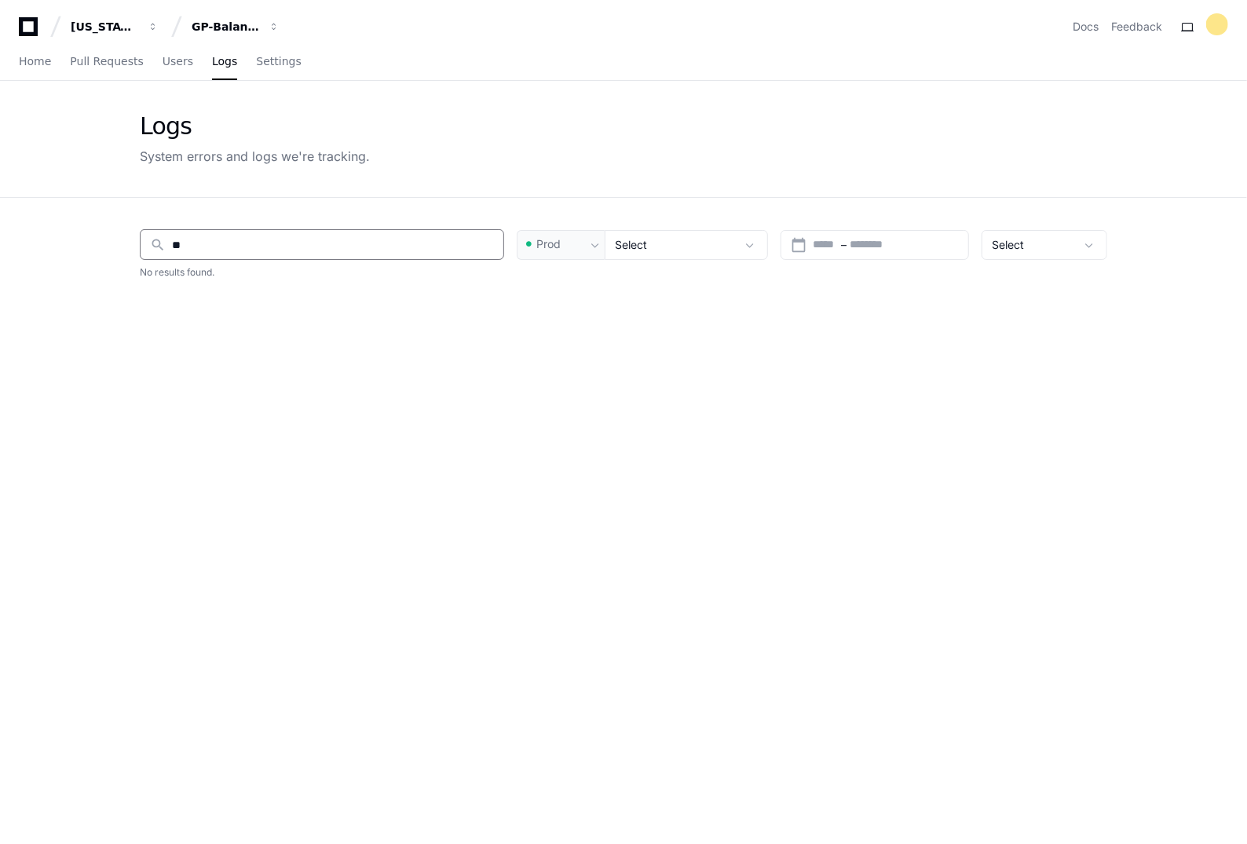
type input "*"
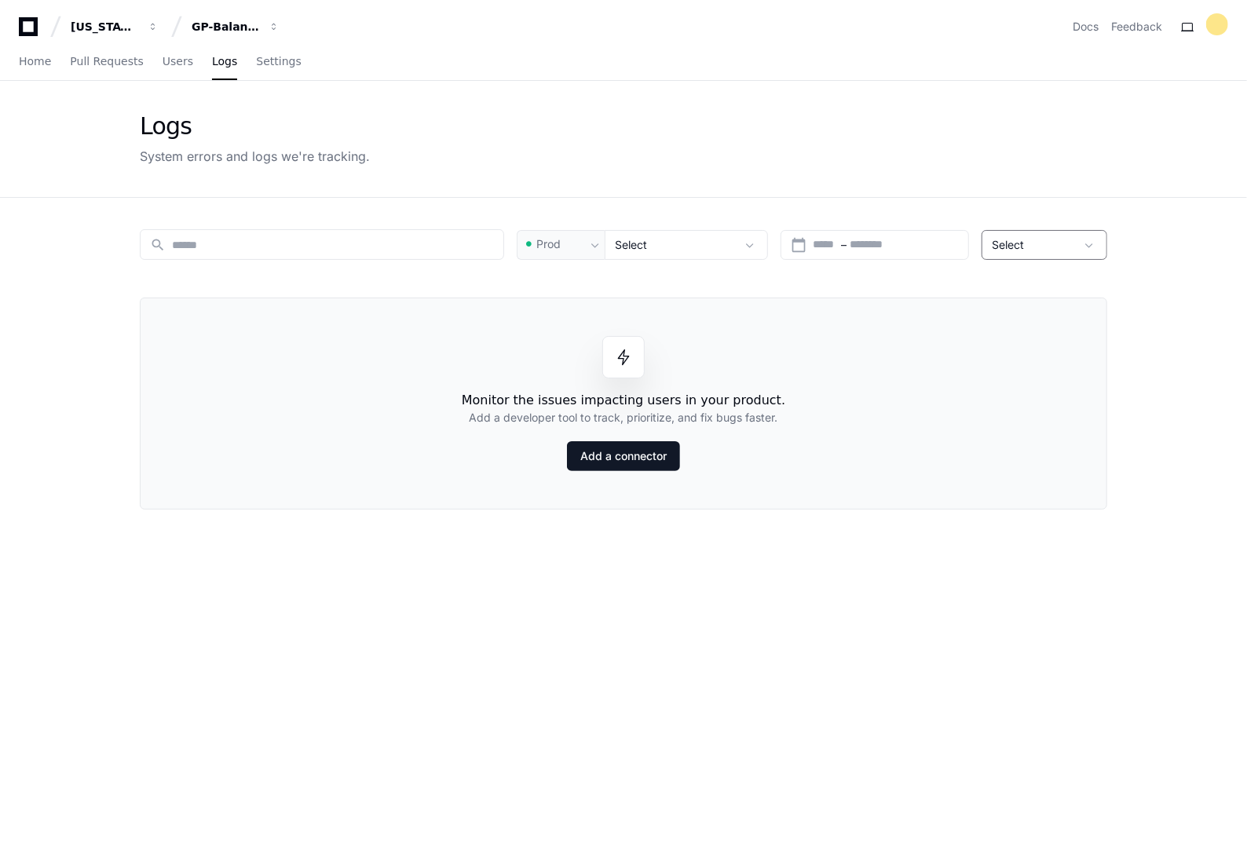
click at [1043, 237] on div "Select" at bounding box center [1033, 245] width 83 height 16
drag, startPoint x: 937, startPoint y: 232, endPoint x: 908, endPoint y: 258, distance: 37.8
click at [935, 233] on div at bounding box center [623, 422] width 1247 height 844
click at [884, 250] on input "text" at bounding box center [884, 245] width 70 height 16
click at [929, 423] on span "21" at bounding box center [930, 423] width 28 height 28
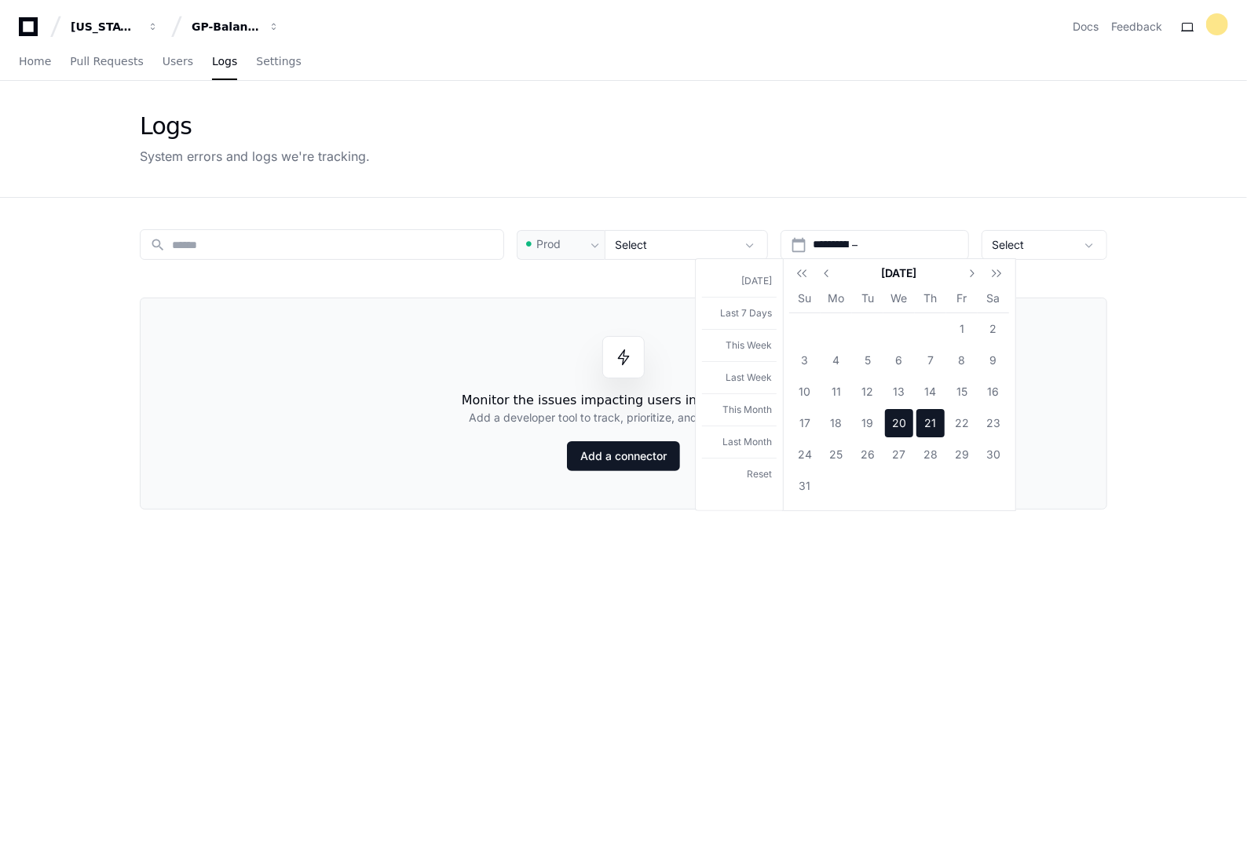
click at [903, 424] on span "20" at bounding box center [899, 423] width 28 height 28
type input "**********"
click at [930, 418] on span "21" at bounding box center [930, 423] width 28 height 28
type input "**********"
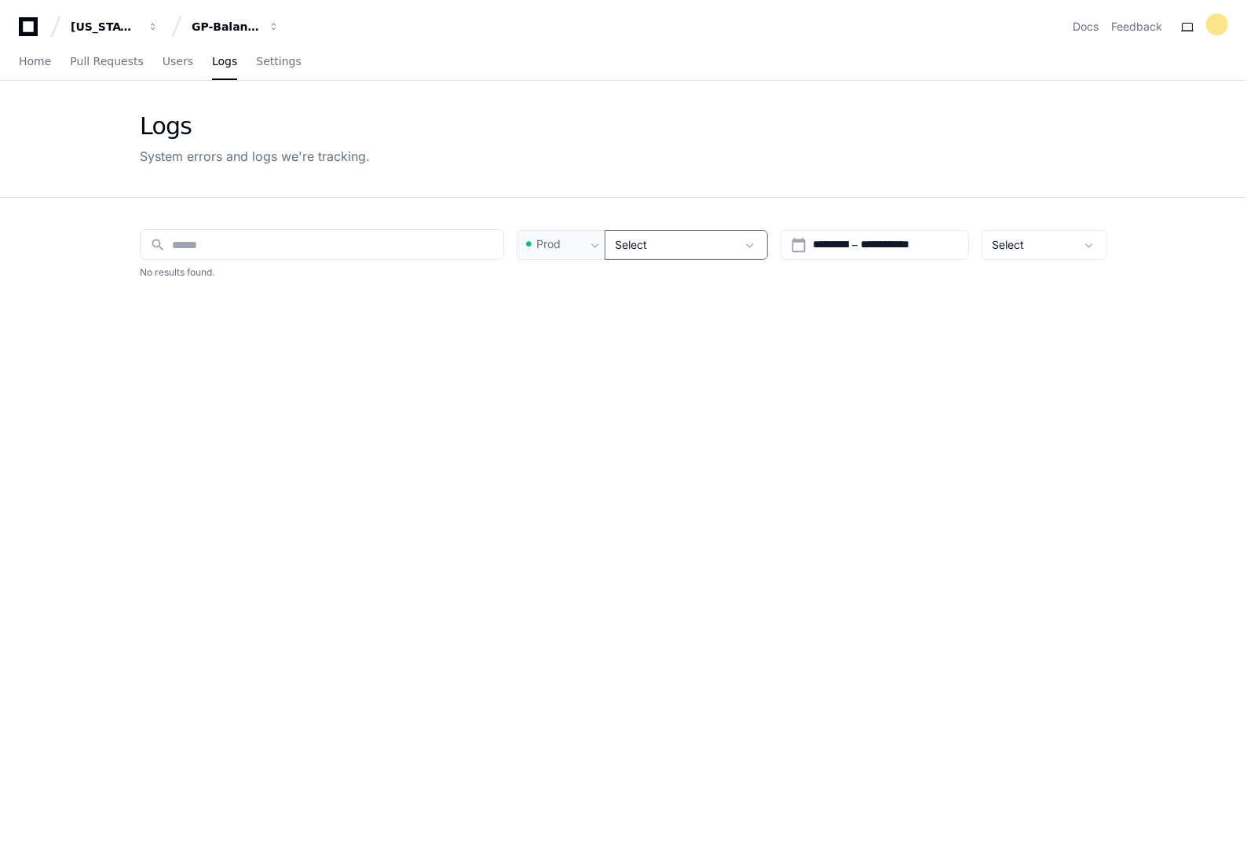
click at [714, 244] on div "Select" at bounding box center [675, 245] width 121 height 16
click at [754, 237] on span at bounding box center [750, 245] width 16 height 16
click at [734, 241] on div "Select" at bounding box center [675, 245] width 121 height 16
click at [582, 235] on div "Prod" at bounding box center [561, 245] width 88 height 30
click at [244, 254] on div at bounding box center [623, 422] width 1247 height 844
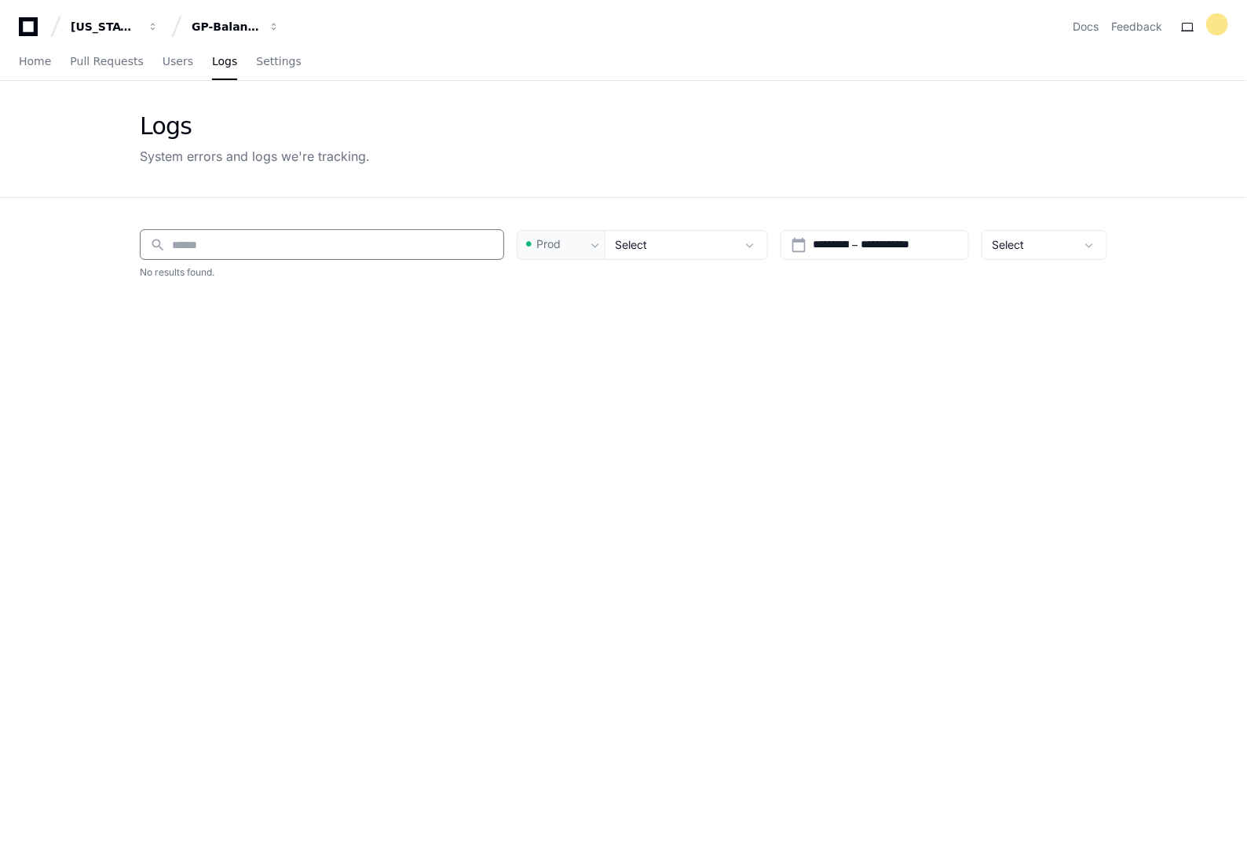
click at [240, 237] on input at bounding box center [333, 245] width 322 height 16
type input "*"
click at [163, 63] on span "Users" at bounding box center [178, 61] width 31 height 9
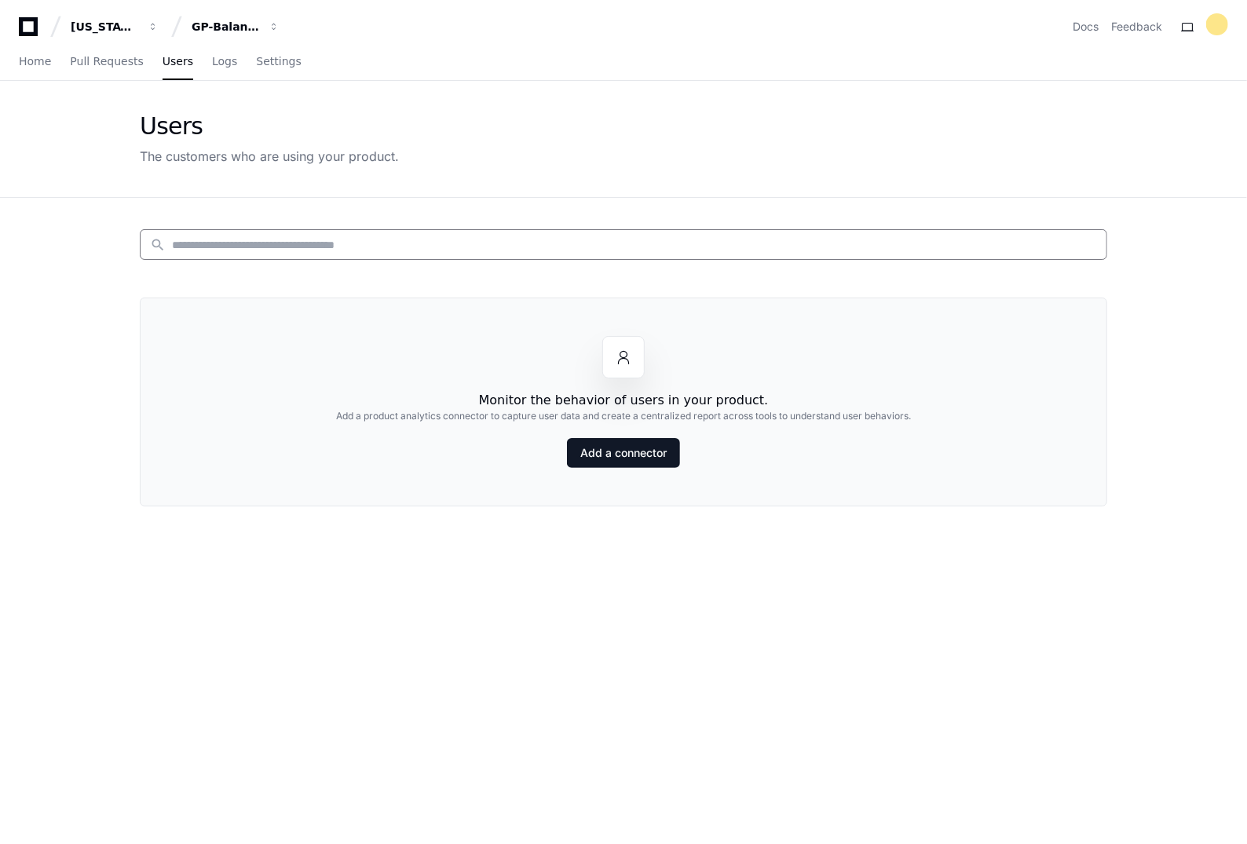
click at [338, 243] on input at bounding box center [634, 245] width 925 height 16
type input "****"
click at [631, 458] on link "Add a connector" at bounding box center [623, 453] width 113 height 30
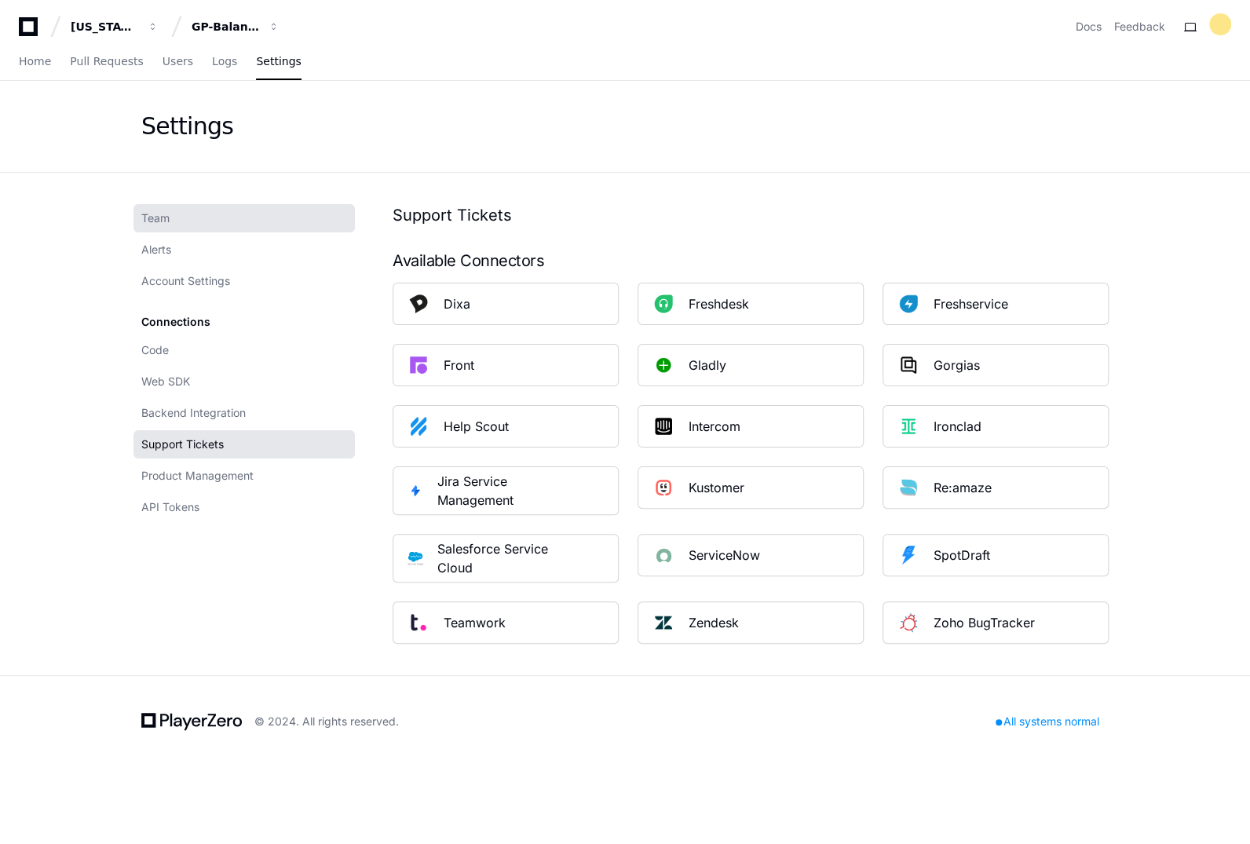
click at [189, 219] on link "Team" at bounding box center [243, 218] width 221 height 28
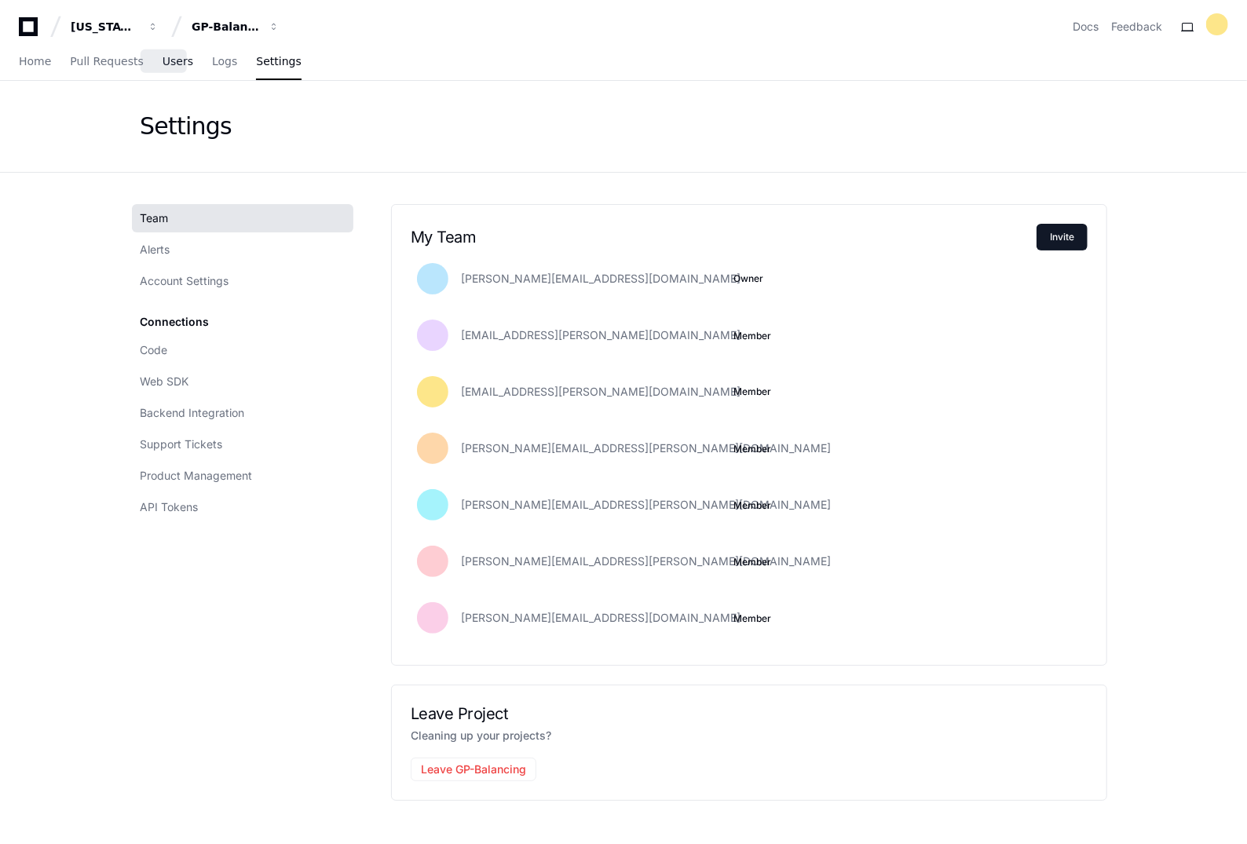
click at [163, 62] on span "Users" at bounding box center [178, 61] width 31 height 9
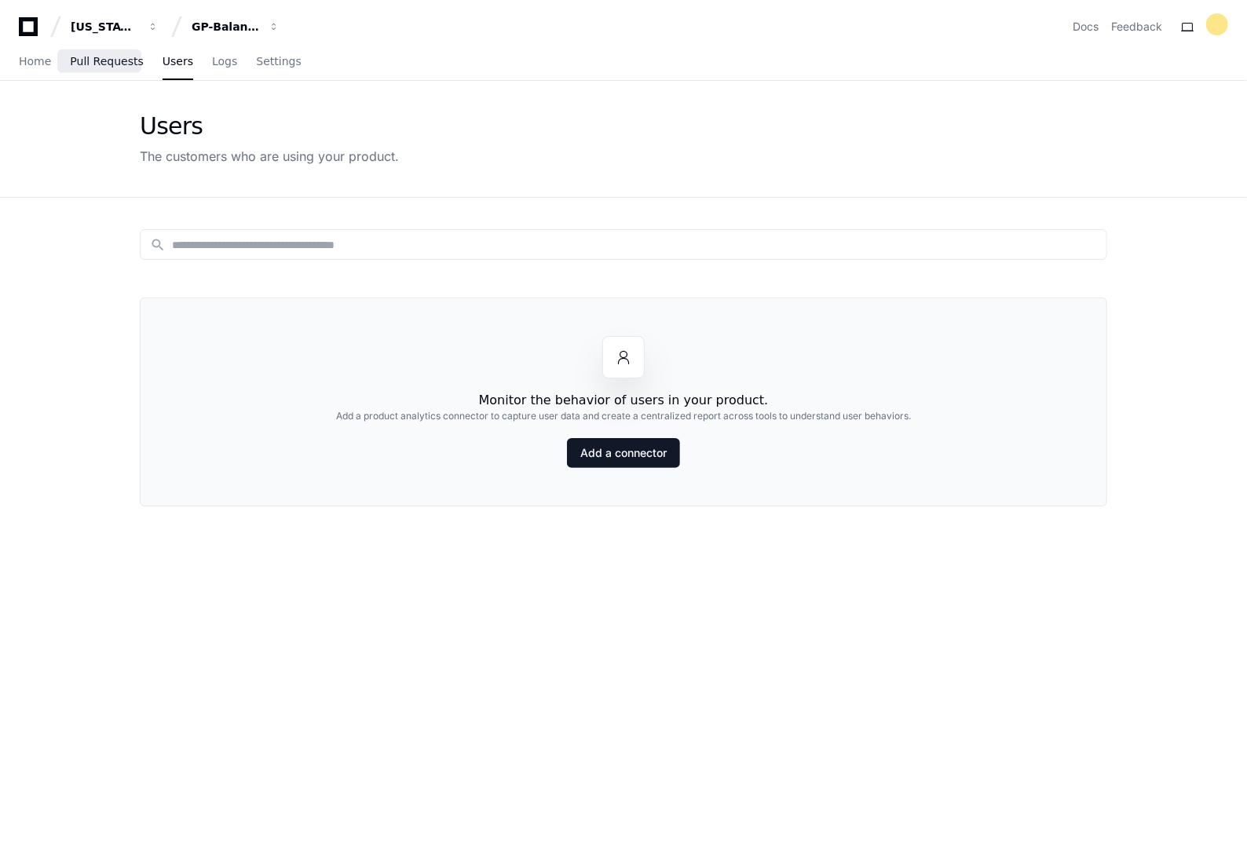
click at [80, 57] on span "Pull Requests" at bounding box center [106, 61] width 73 height 9
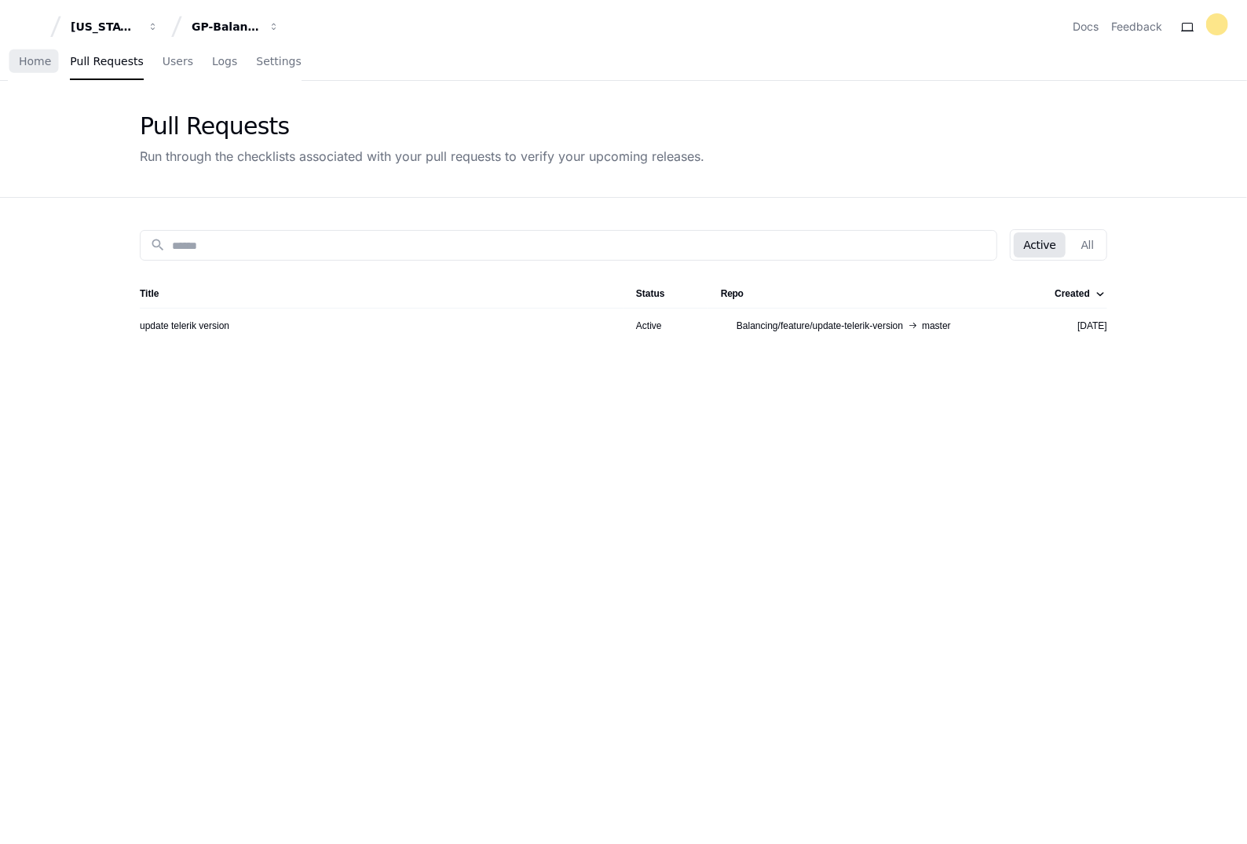
click at [32, 57] on span "Home" at bounding box center [35, 61] width 32 height 9
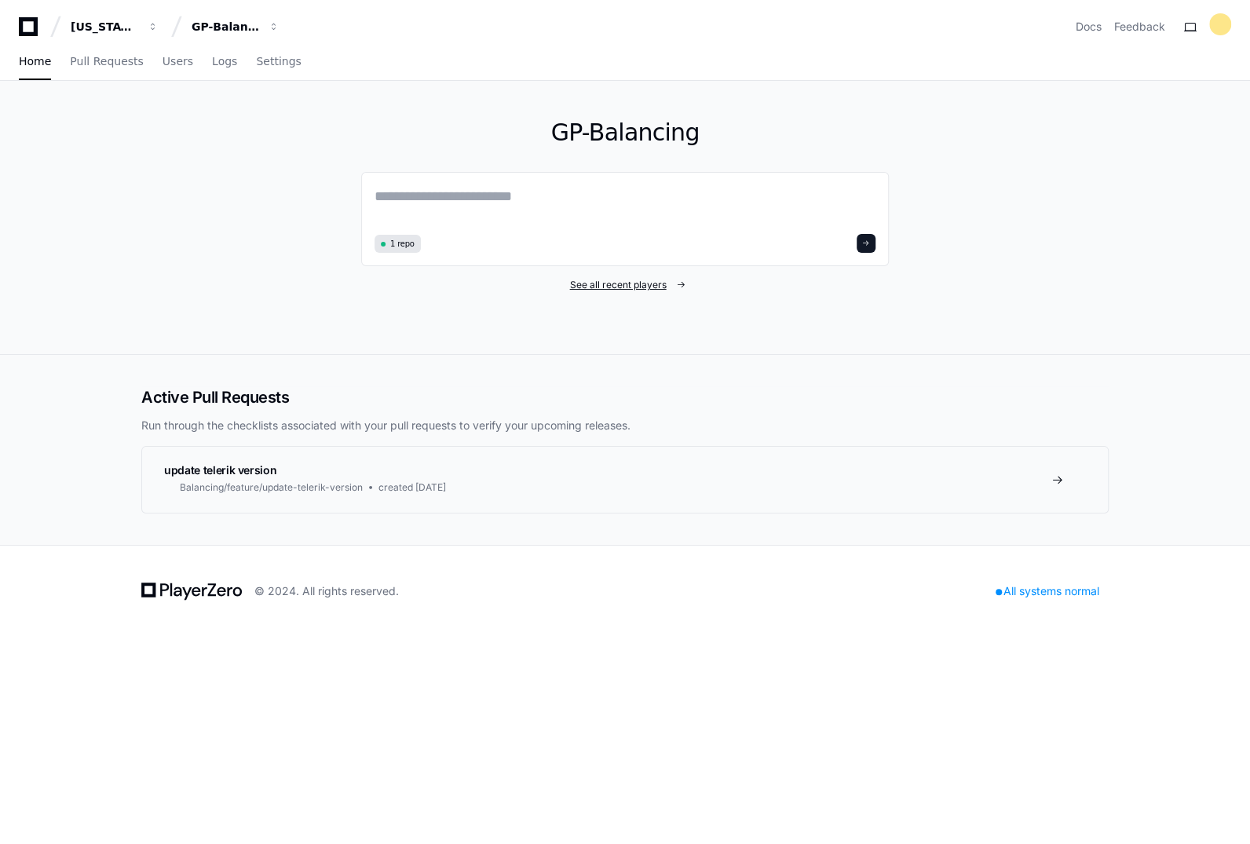
click at [634, 281] on span "See all recent players" at bounding box center [618, 285] width 97 height 13
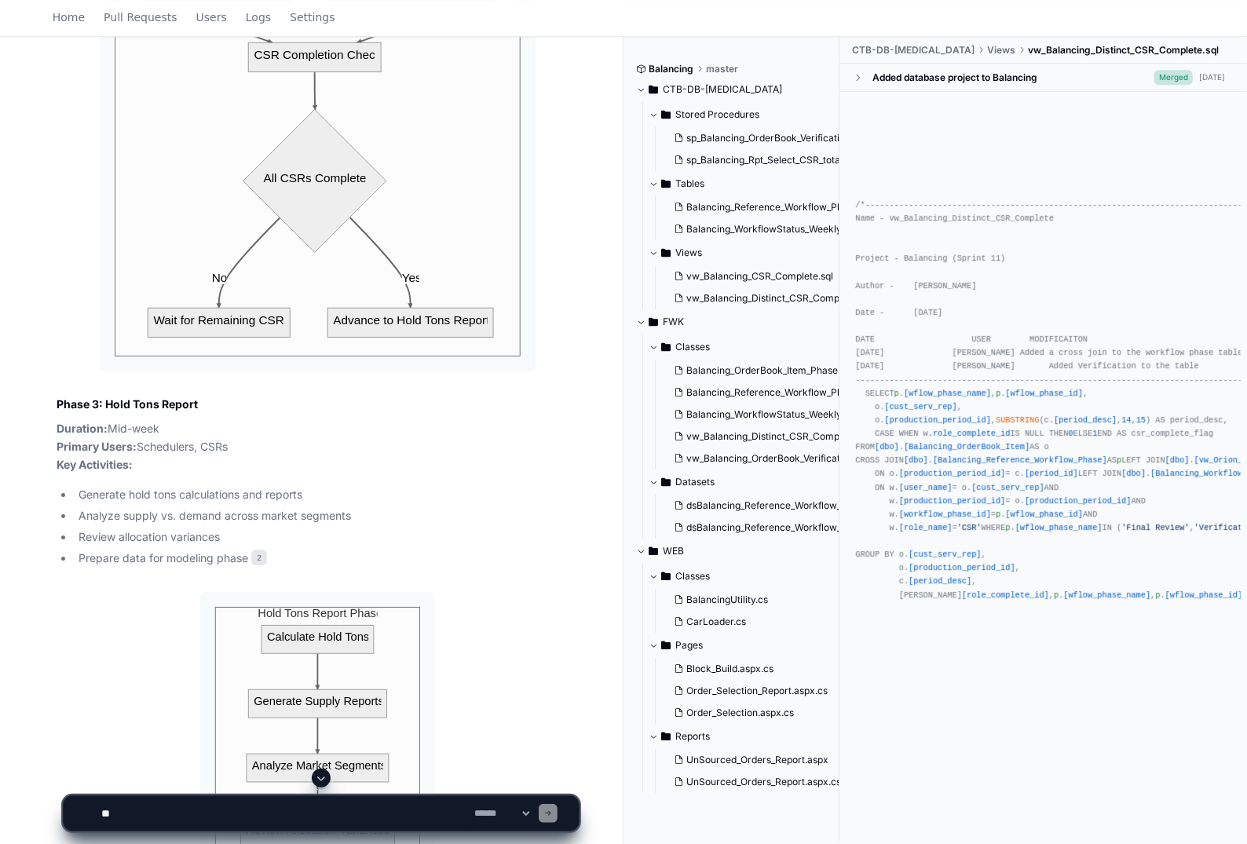
scroll to position [3061, 0]
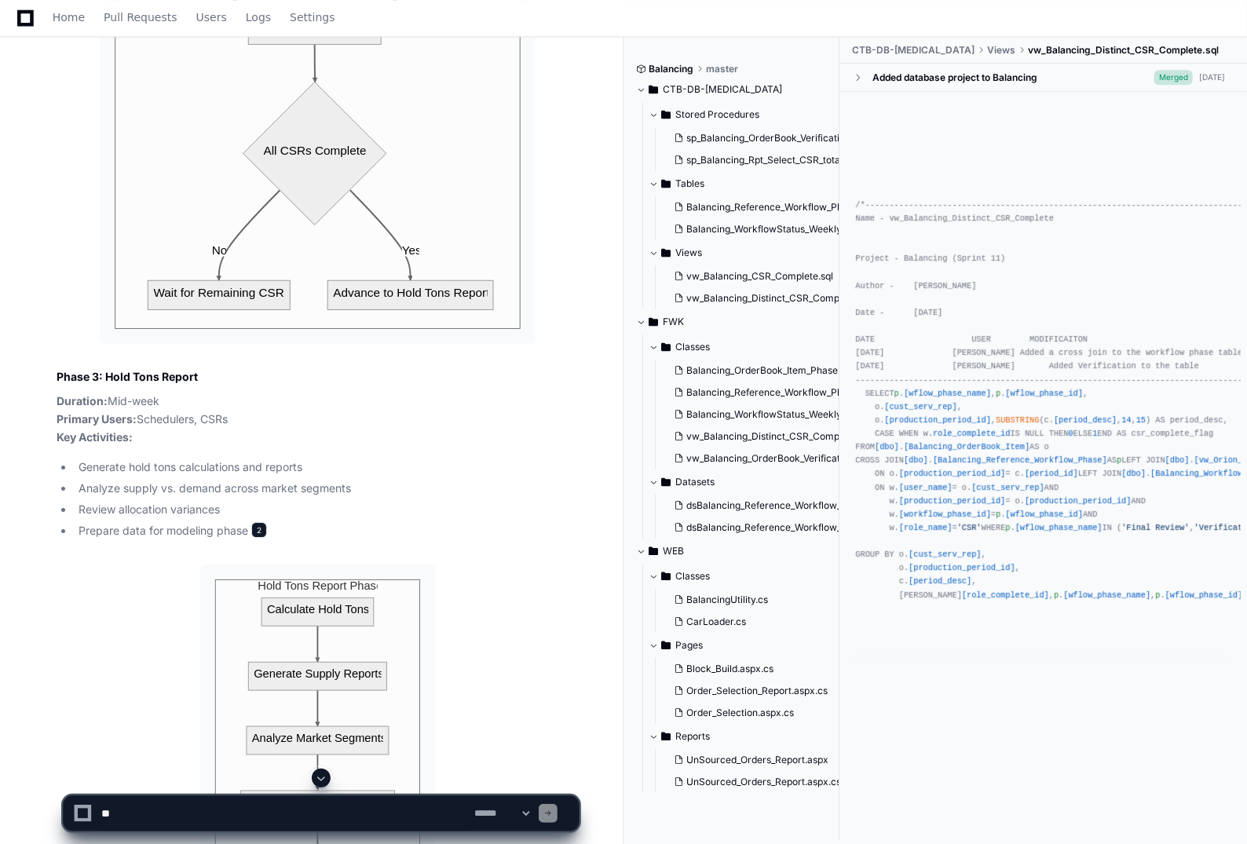
click at [260, 531] on span "2" at bounding box center [259, 530] width 16 height 16
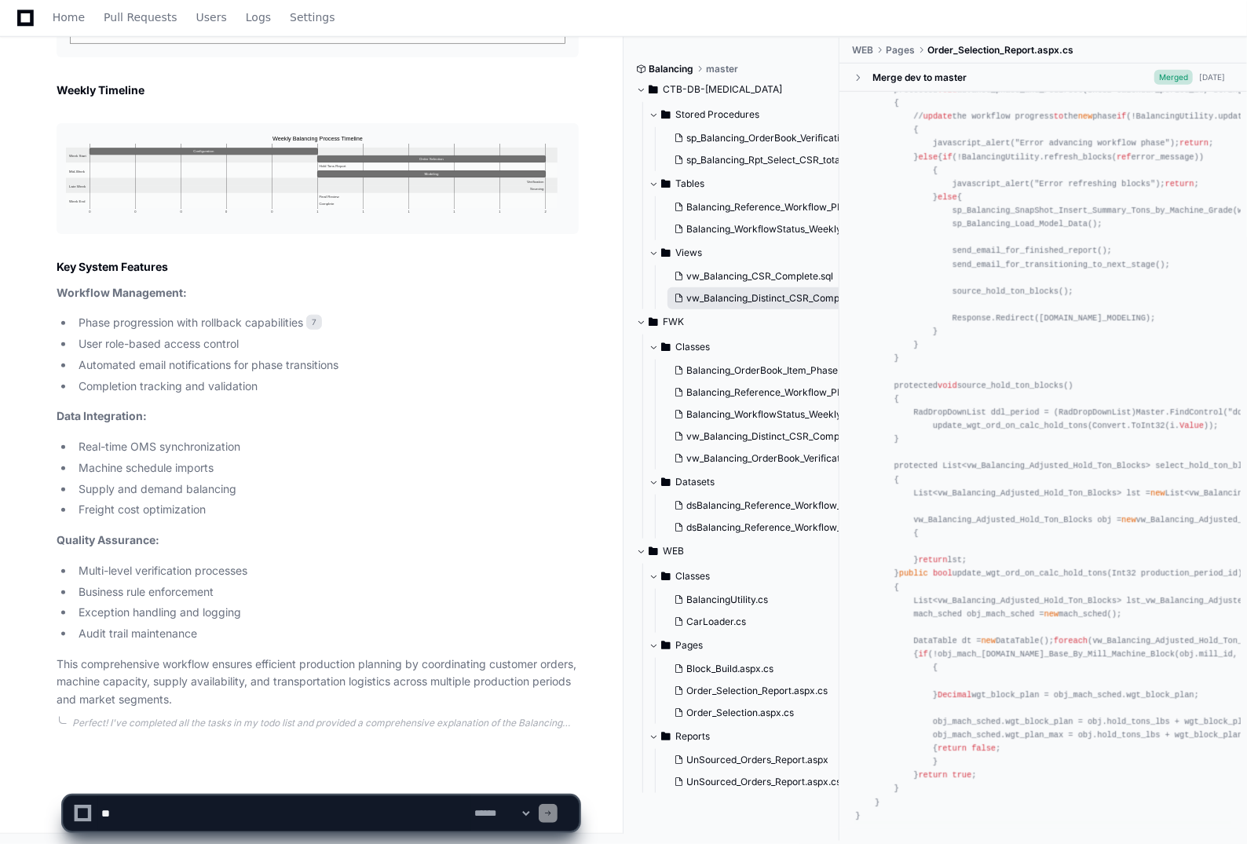
scroll to position [5938, 0]
click at [785, 292] on span "vw_Balancing_Distinct_CSR_Complete.sql" at bounding box center [778, 298] width 184 height 13
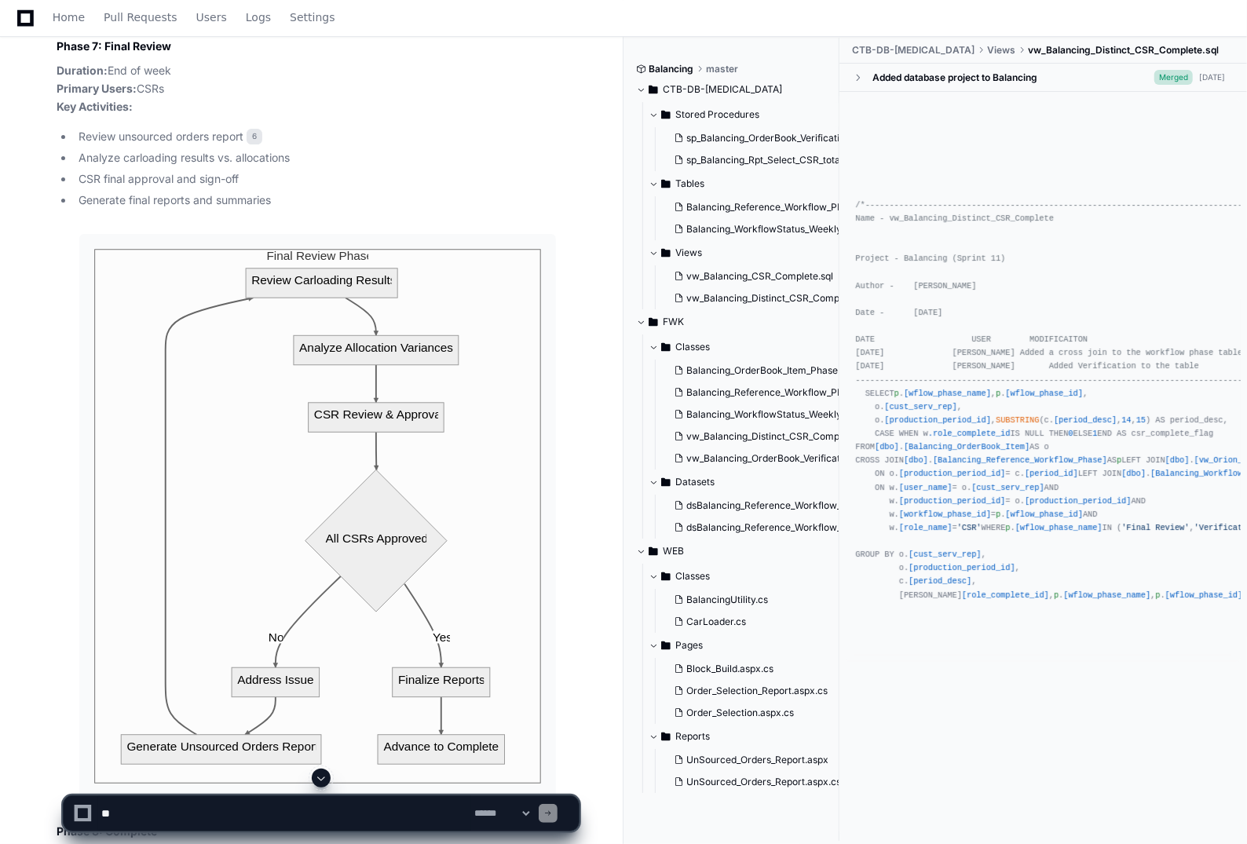
scroll to position [6948, 0]
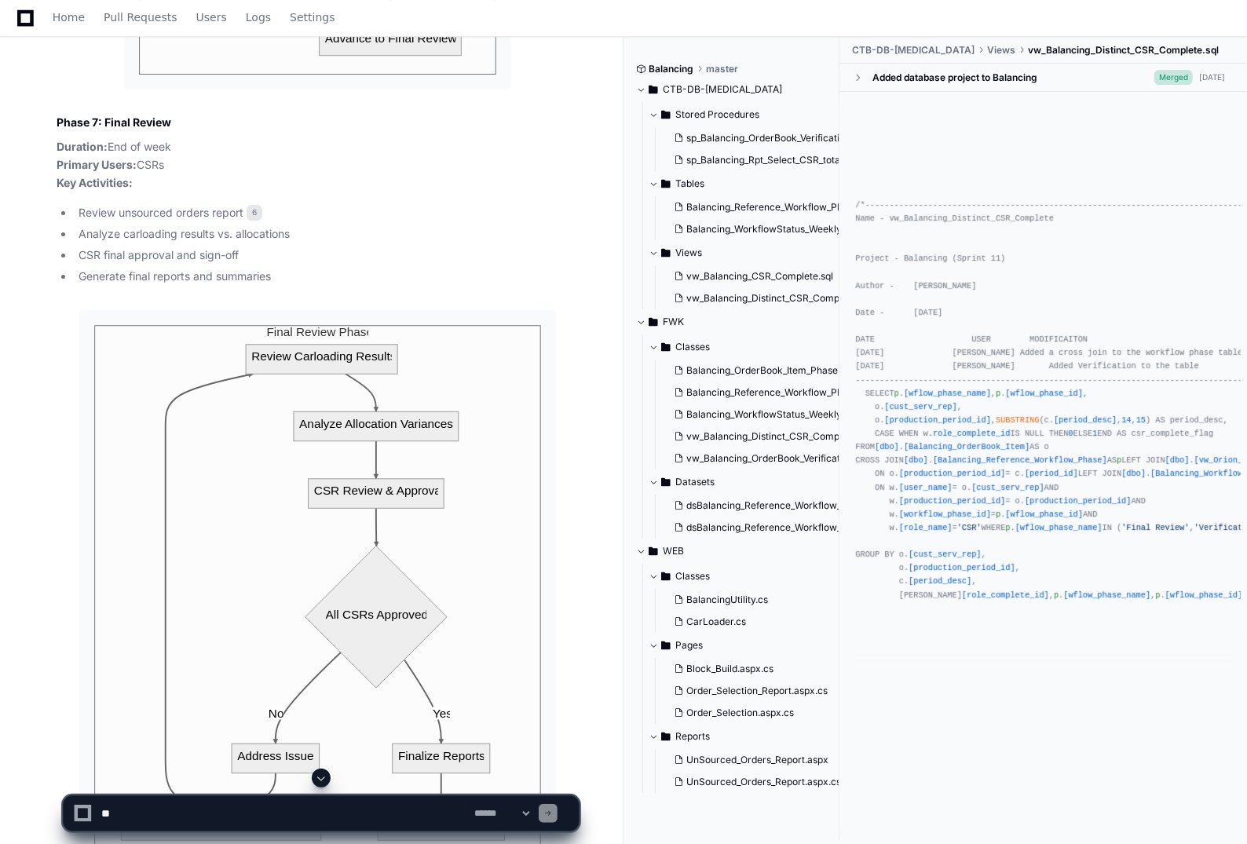
click at [725, 121] on button "Stored Procedures" at bounding box center [744, 114] width 192 height 25
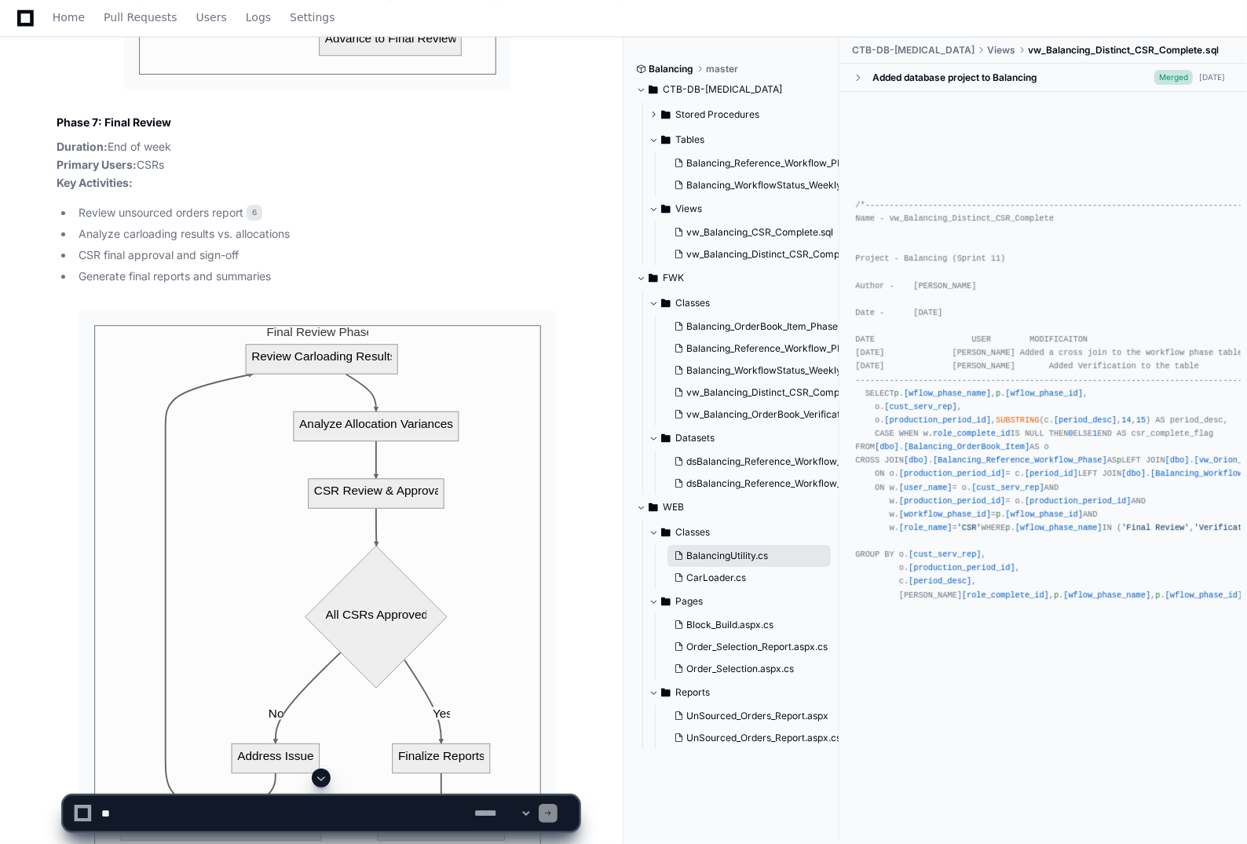
click at [706, 562] on button "BalancingUtility.cs" at bounding box center [748, 556] width 163 height 22
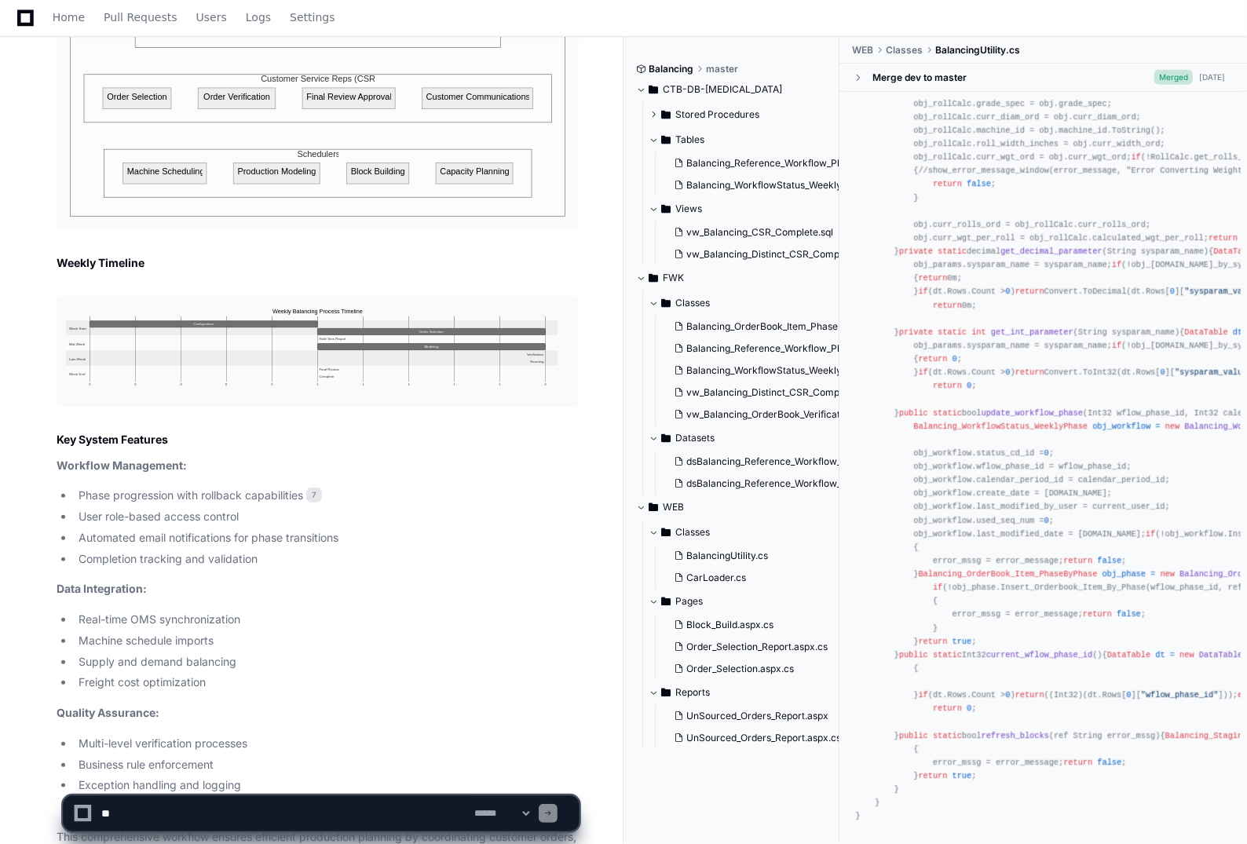
scroll to position [8283, 0]
